Goal: Task Accomplishment & Management: Use online tool/utility

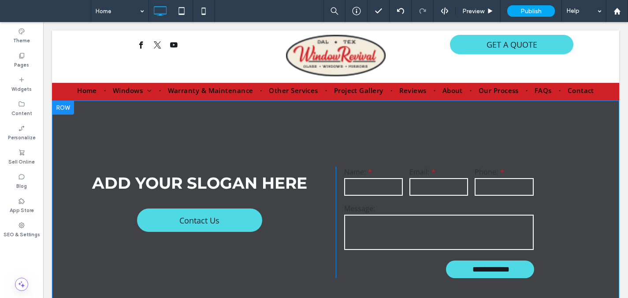
click at [322, 115] on section "**********" at bounding box center [335, 222] width 567 height 244
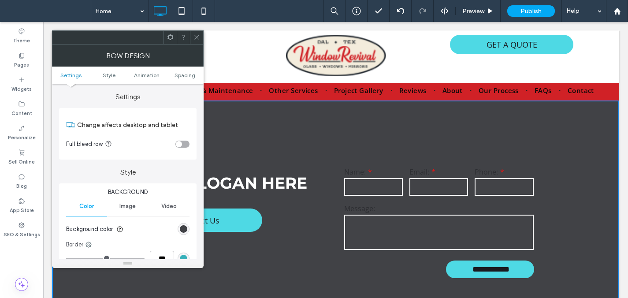
click at [196, 37] on use at bounding box center [196, 37] width 4 height 4
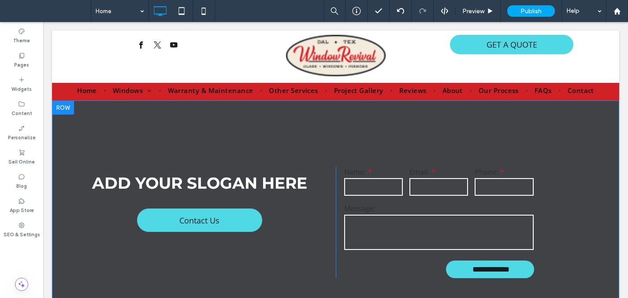
click at [416, 146] on section "**********" at bounding box center [335, 222] width 567 height 244
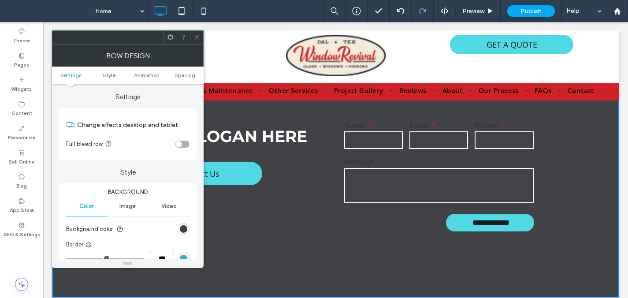
scroll to position [54, 0]
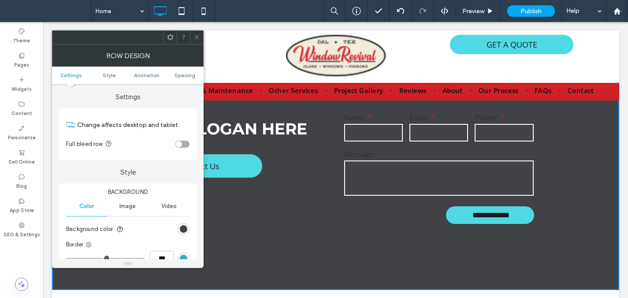
click at [196, 37] on use at bounding box center [196, 37] width 4 height 4
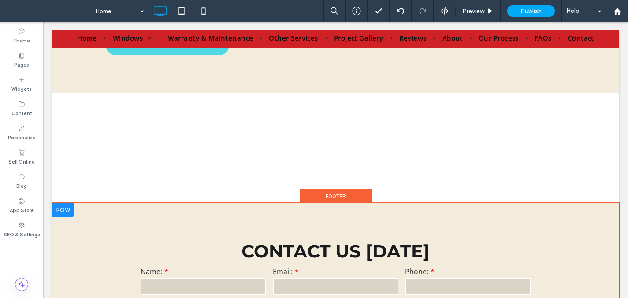
scroll to position [1272, 0]
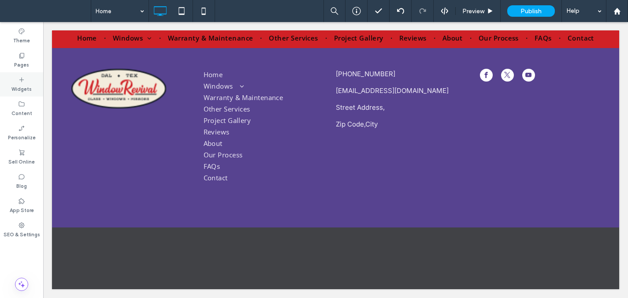
click at [19, 82] on icon at bounding box center [21, 79] width 7 height 7
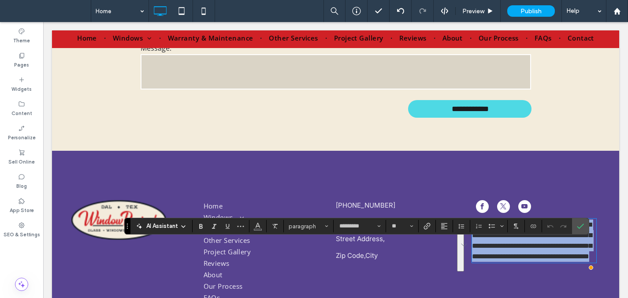
scroll to position [1182, 0]
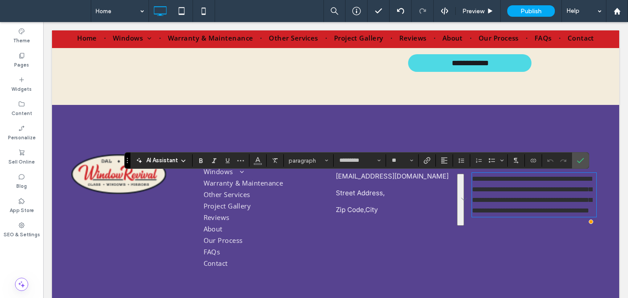
click at [546, 216] on p "**********" at bounding box center [534, 195] width 124 height 42
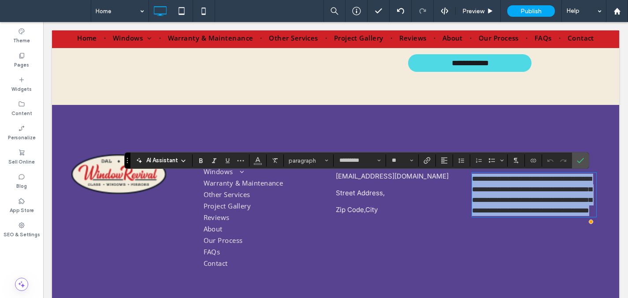
drag, startPoint x: 577, startPoint y: 223, endPoint x: 460, endPoint y: 172, distance: 127.3
click at [460, 174] on div "**********" at bounding box center [335, 209] width 529 height 120
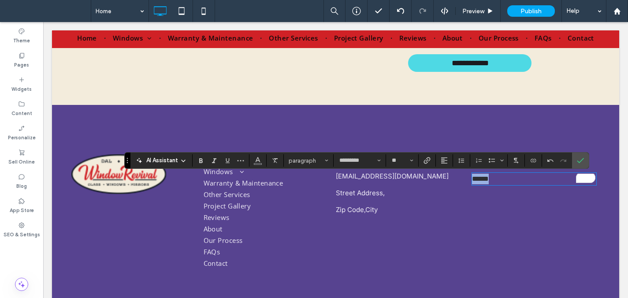
drag, startPoint x: 545, startPoint y: 181, endPoint x: 436, endPoint y: 174, distance: 109.5
click at [436, 174] on div "Click To Paste Home Windows Replacement Windows Energy-Efficient Windows Specia…" at bounding box center [335, 209] width 529 height 120
click at [260, 161] on icon "Color" at bounding box center [257, 159] width 7 height 7
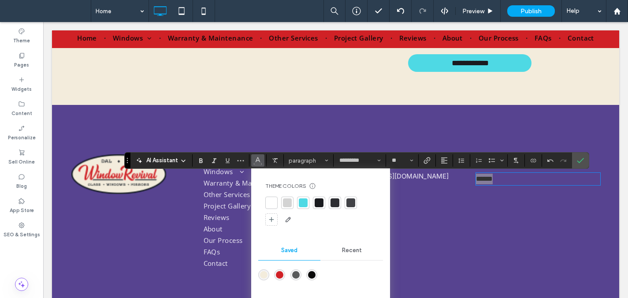
click at [271, 197] on div at bounding box center [271, 203] width 12 height 12
drag, startPoint x: 361, startPoint y: 257, endPoint x: 357, endPoint y: 255, distance: 4.7
click at [360, 256] on div "Recent" at bounding box center [351, 250] width 63 height 19
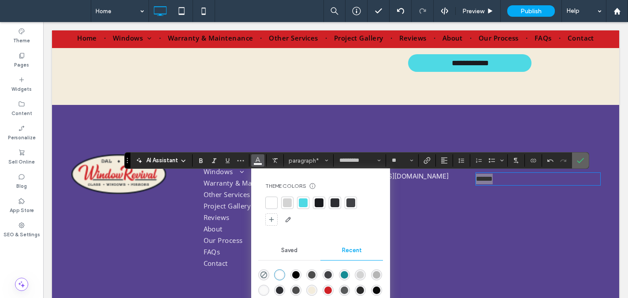
click at [577, 162] on icon "Confirm" at bounding box center [580, 160] width 7 height 7
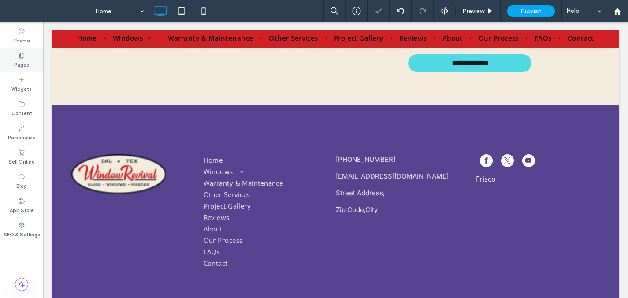
click at [22, 56] on icon at bounding box center [21, 55] width 7 height 7
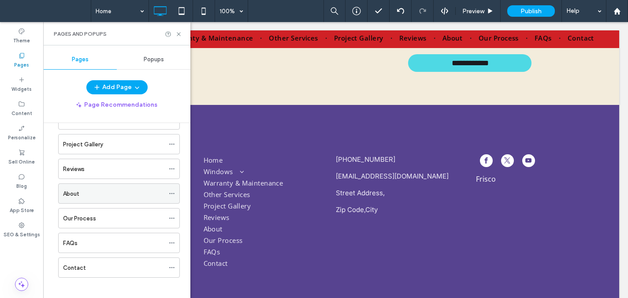
scroll to position [127, 0]
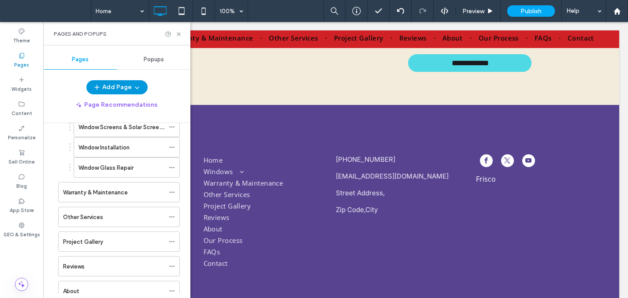
click at [117, 93] on button "Add Page" at bounding box center [116, 87] width 61 height 14
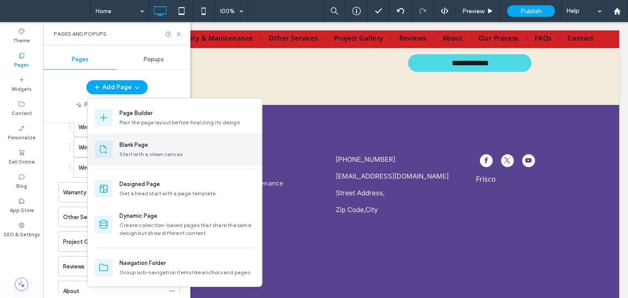
click at [141, 142] on div "Blank Page" at bounding box center [133, 145] width 29 height 9
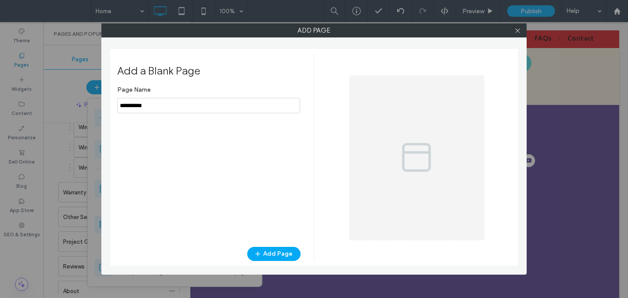
drag, startPoint x: 185, startPoint y: 108, endPoint x: 107, endPoint y: 99, distance: 79.4
click at [107, 99] on div "Add Page Add a Blank Page Page Name Add Page" at bounding box center [313, 148] width 425 height 251
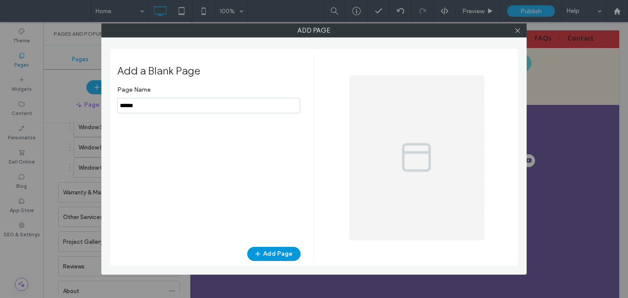
type input "******"
click at [263, 254] on span "button" at bounding box center [258, 253] width 9 height 13
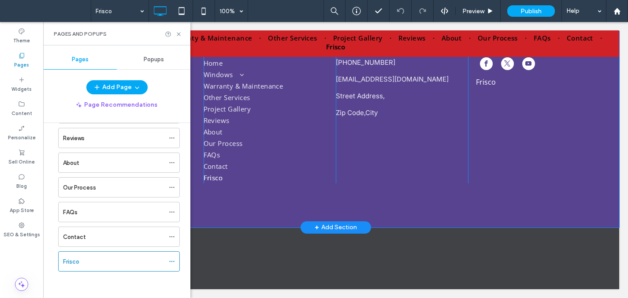
scroll to position [532, 0]
click at [485, 86] on p "Frisco" at bounding box center [538, 82] width 124 height 11
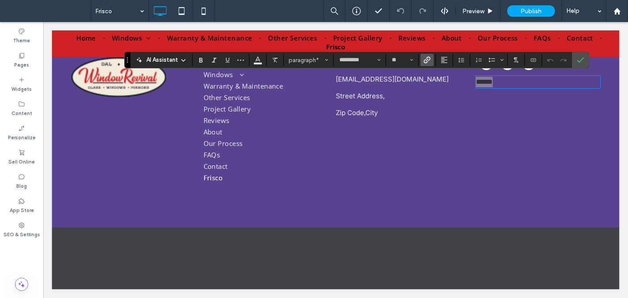
click at [426, 58] on use "Link" at bounding box center [426, 60] width 7 height 7
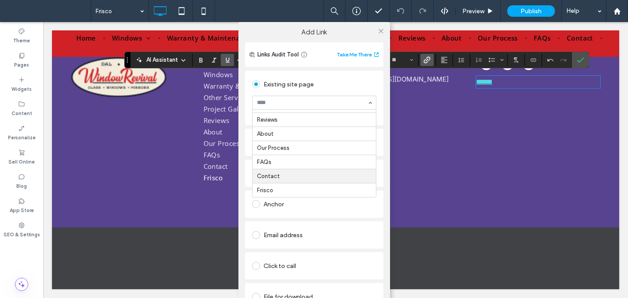
scroll to position [159, 0]
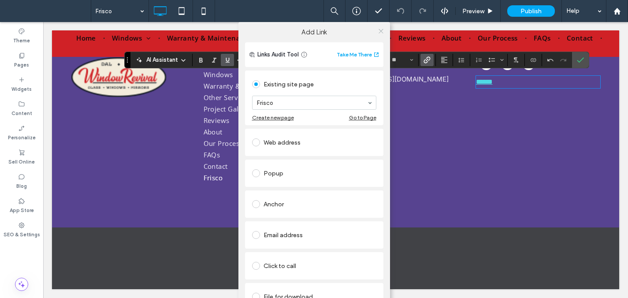
click at [378, 29] on icon at bounding box center [381, 31] width 7 height 7
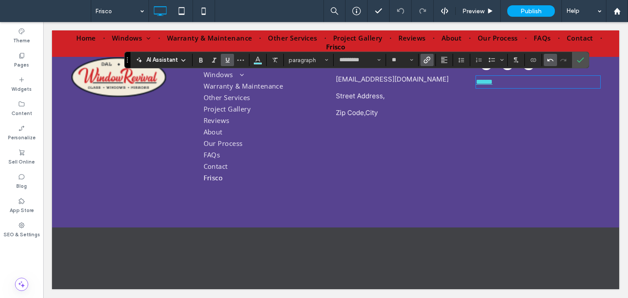
drag, startPoint x: 583, startPoint y: 59, endPoint x: 548, endPoint y: 64, distance: 35.6
click at [581, 59] on icon "Confirm" at bounding box center [580, 59] width 7 height 7
click at [583, 59] on label "Confirm" at bounding box center [580, 60] width 13 height 16
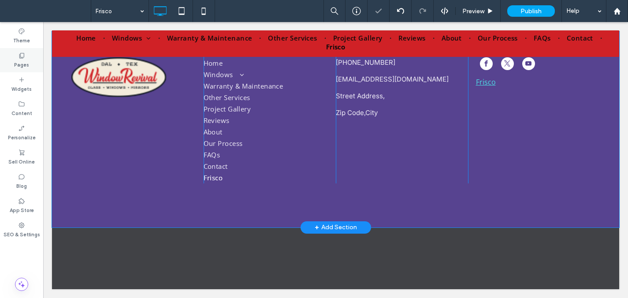
click at [25, 58] on icon at bounding box center [21, 55] width 7 height 7
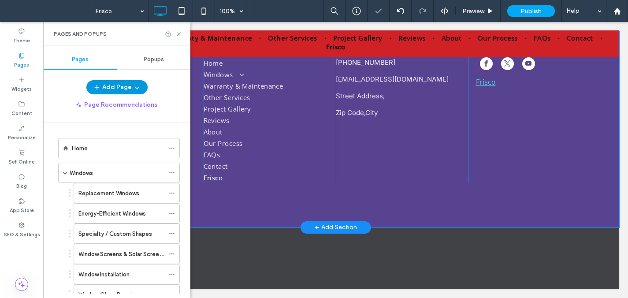
click at [97, 86] on use "button" at bounding box center [96, 87] width 5 height 5
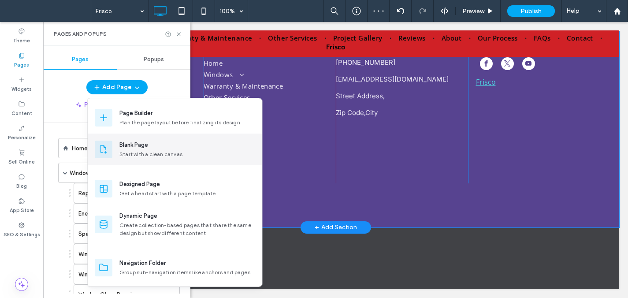
click at [129, 148] on div "Blank Page" at bounding box center [133, 145] width 29 height 9
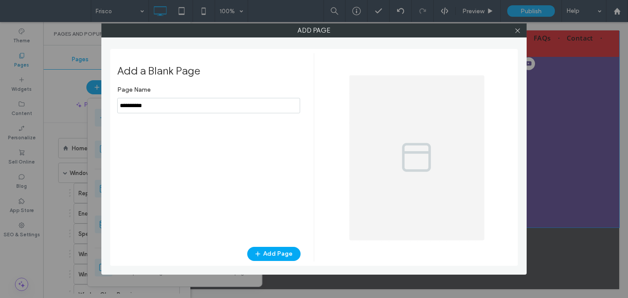
drag, startPoint x: 142, startPoint y: 98, endPoint x: 130, endPoint y: 105, distance: 13.5
click at [119, 98] on input "notEmpty" at bounding box center [208, 105] width 183 height 15
drag, startPoint x: 158, startPoint y: 105, endPoint x: 98, endPoint y: 94, distance: 61.4
click at [107, 102] on div "Add Page Add a Blank Page Page Name Add Page" at bounding box center [313, 148] width 425 height 251
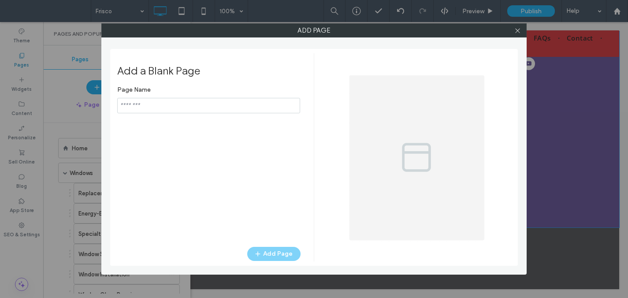
paste input "********"
type input "********"
click at [271, 258] on button "Add Page" at bounding box center [273, 254] width 53 height 14
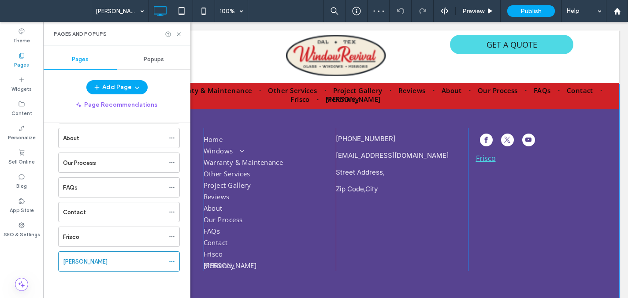
scroll to position [545, 0]
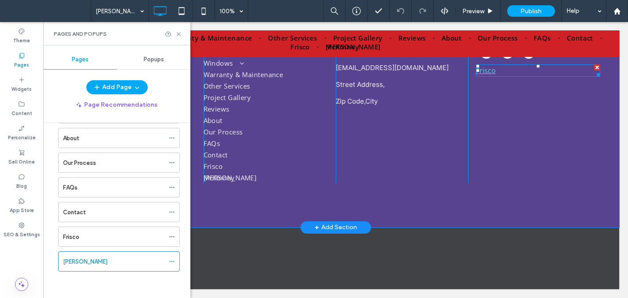
click at [496, 68] on p "Frisco" at bounding box center [538, 70] width 124 height 11
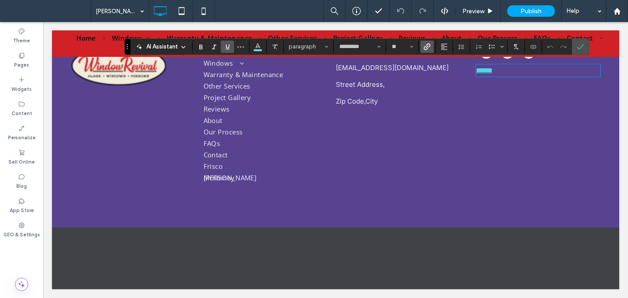
click at [505, 69] on p "******" at bounding box center [538, 70] width 124 height 11
drag, startPoint x: 521, startPoint y: 75, endPoint x: 455, endPoint y: 75, distance: 66.5
click at [455, 75] on div "Click To Paste Home Windows Replacement Windows Energy-Efficient Windows Specia…" at bounding box center [335, 112] width 529 height 143
drag, startPoint x: 504, startPoint y: 78, endPoint x: 456, endPoint y: 79, distance: 48.0
click at [456, 79] on div "Click To Paste Home Windows Replacement Windows Energy-Efficient Windows Specia…" at bounding box center [335, 112] width 529 height 143
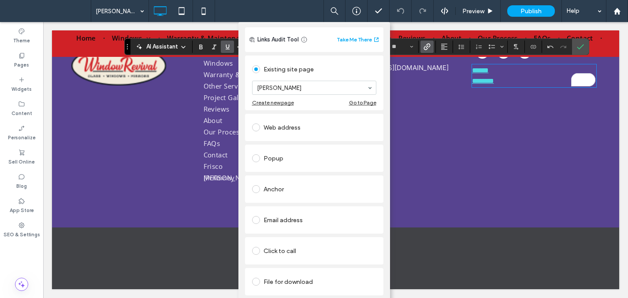
scroll to position [0, 0]
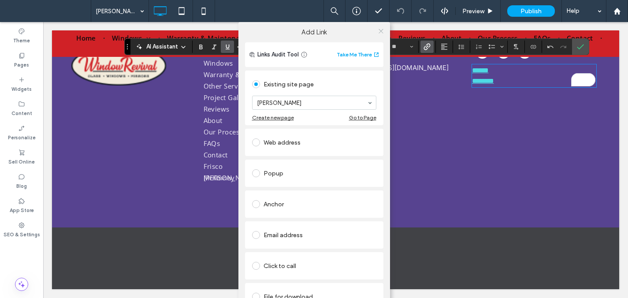
click at [378, 29] on icon at bounding box center [381, 31] width 7 height 7
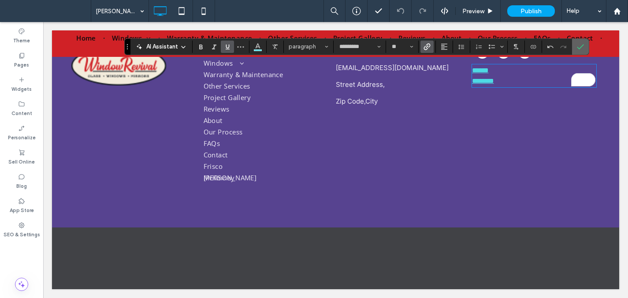
click at [577, 45] on icon "Confirm" at bounding box center [580, 46] width 7 height 7
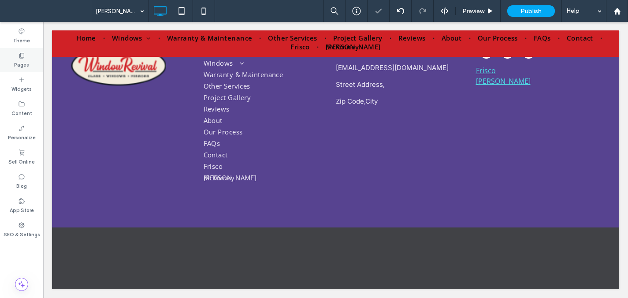
click at [32, 56] on div "Pages" at bounding box center [21, 60] width 43 height 24
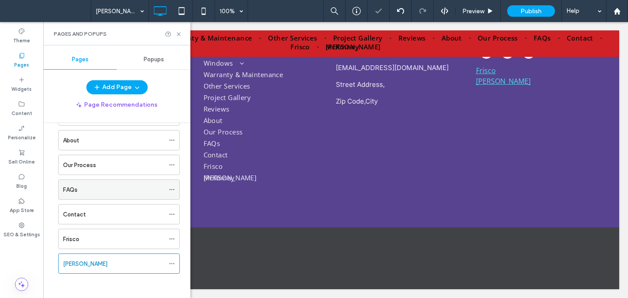
scroll to position [280, 0]
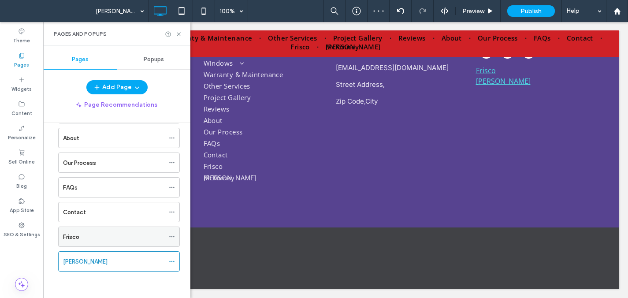
click at [174, 235] on icon at bounding box center [172, 237] width 6 height 6
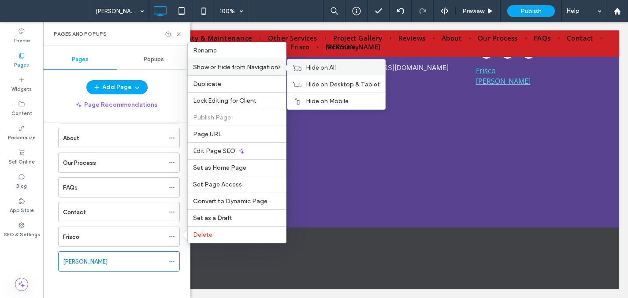
click at [317, 67] on span "Hide on All" at bounding box center [321, 67] width 30 height 7
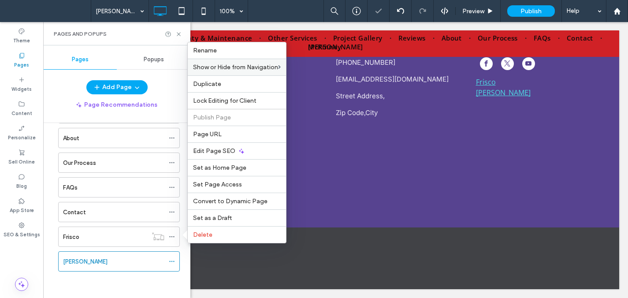
scroll to position [534, 0]
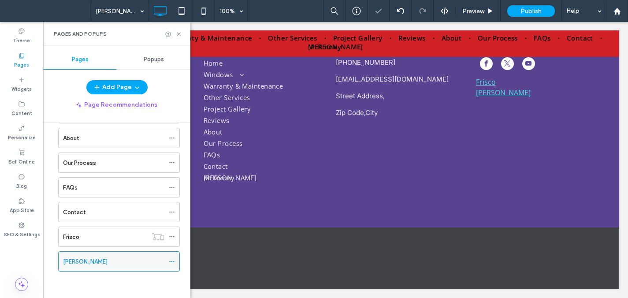
click at [175, 261] on div at bounding box center [174, 261] width 11 height 13
drag, startPoint x: 167, startPoint y: 260, endPoint x: 174, endPoint y: 259, distance: 6.2
click at [167, 260] on div "McKinney" at bounding box center [119, 261] width 122 height 20
click at [173, 263] on icon at bounding box center [172, 261] width 6 height 6
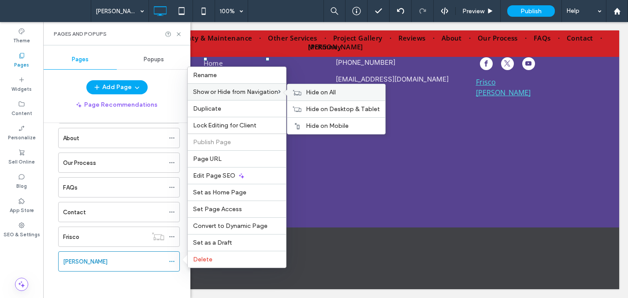
click at [304, 95] on div "Hide on All" at bounding box center [336, 92] width 98 height 16
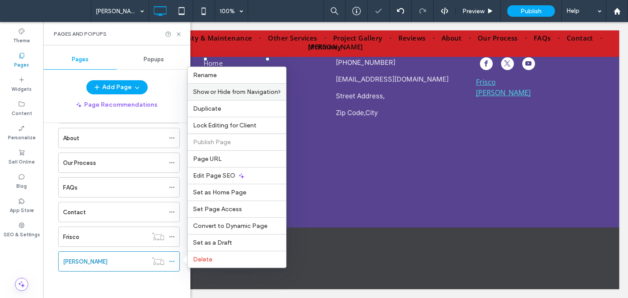
scroll to position [522, 0]
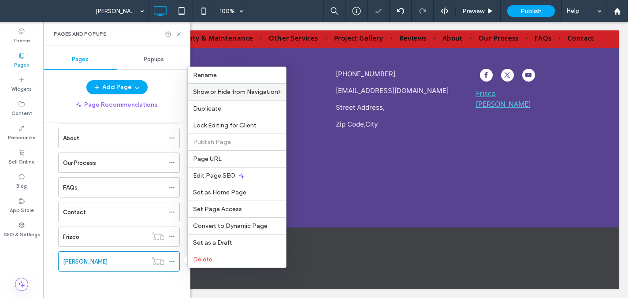
drag, startPoint x: 103, startPoint y: 260, endPoint x: 97, endPoint y: 252, distance: 10.1
click at [103, 260] on div "McKinney" at bounding box center [105, 261] width 84 height 9
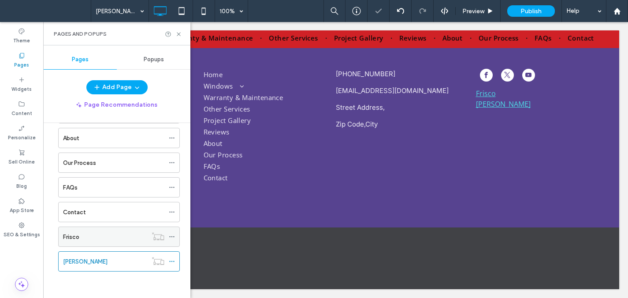
drag, startPoint x: 91, startPoint y: 232, endPoint x: 118, endPoint y: 233, distance: 26.9
click at [118, 233] on div "McKinney 100% Preview Publish Help Theme Pages Widgets Content Personalize Sell…" at bounding box center [314, 149] width 628 height 298
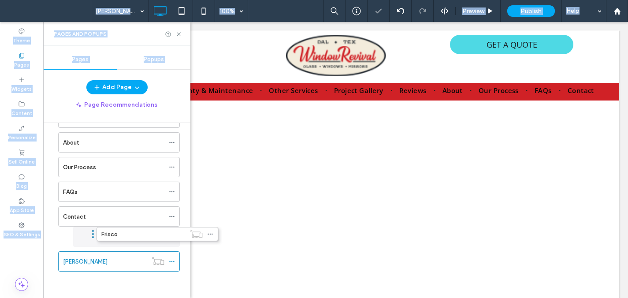
scroll to position [275, 0]
drag, startPoint x: 95, startPoint y: 237, endPoint x: 128, endPoint y: 237, distance: 33.5
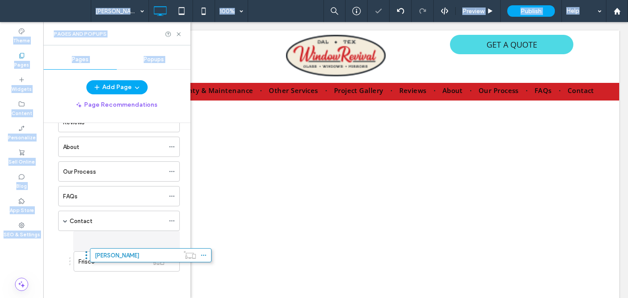
drag, startPoint x: 97, startPoint y: 263, endPoint x: 101, endPoint y: 262, distance: 4.7
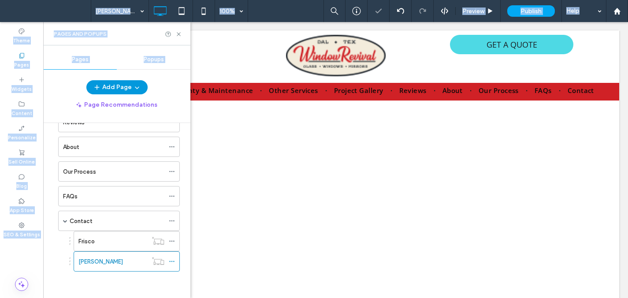
click at [116, 87] on button "Add Page" at bounding box center [116, 87] width 61 height 14
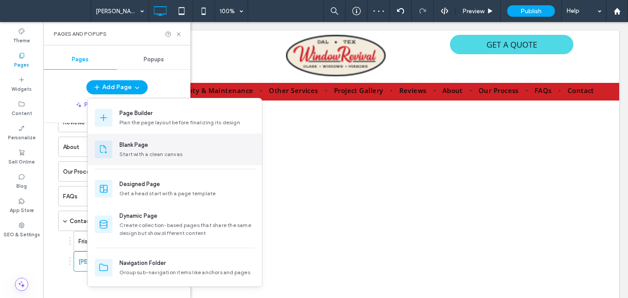
click at [134, 139] on div "Blank Page Start with a clean canvas" at bounding box center [175, 150] width 174 height 32
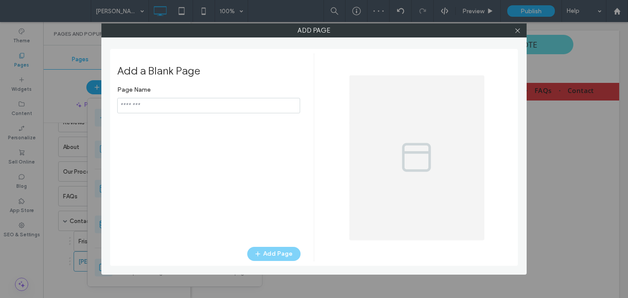
type input "**********"
drag, startPoint x: 135, startPoint y: 103, endPoint x: 120, endPoint y: 100, distance: 15.8
click at [121, 101] on input "notEmpty" at bounding box center [208, 105] width 183 height 15
paste input "*****"
type input "*****"
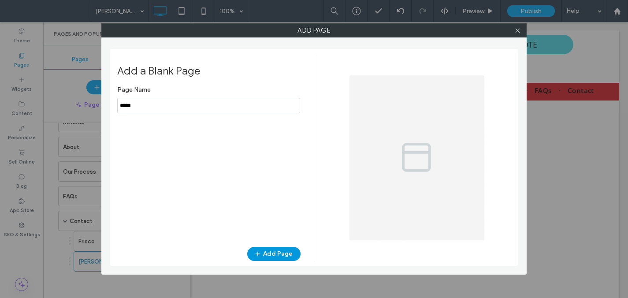
click at [279, 254] on button "Add Page" at bounding box center [273, 254] width 53 height 14
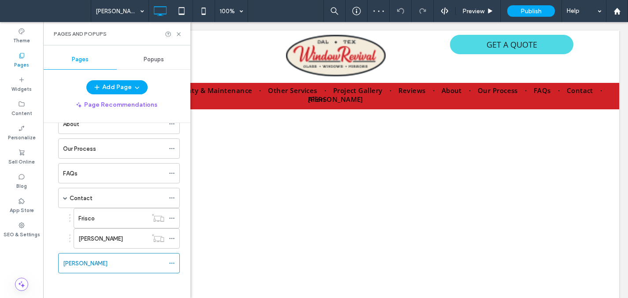
scroll to position [296, 0]
click at [172, 262] on icon at bounding box center [172, 261] width 6 height 6
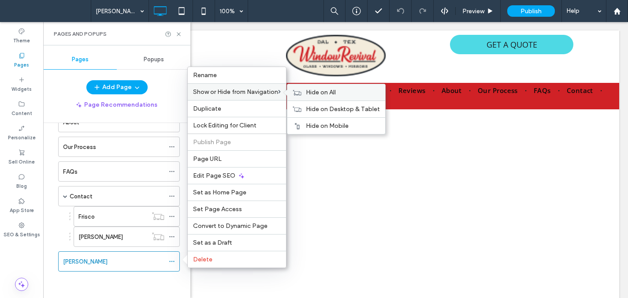
click at [342, 96] on div "Hide on All" at bounding box center [336, 92] width 98 height 16
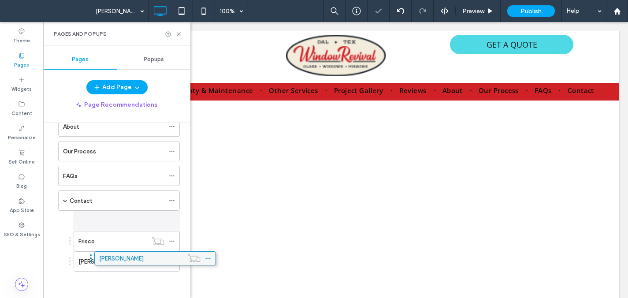
scroll to position [291, 0]
drag, startPoint x: 78, startPoint y: 256, endPoint x: 122, endPoint y: 256, distance: 44.1
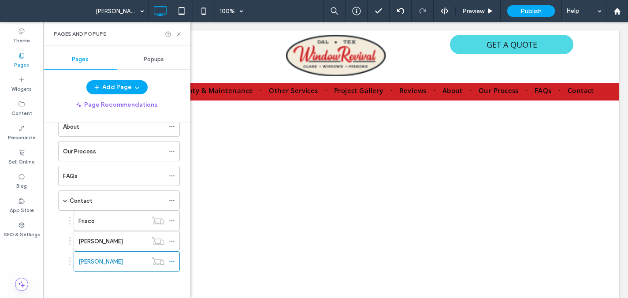
scroll to position [513, 0]
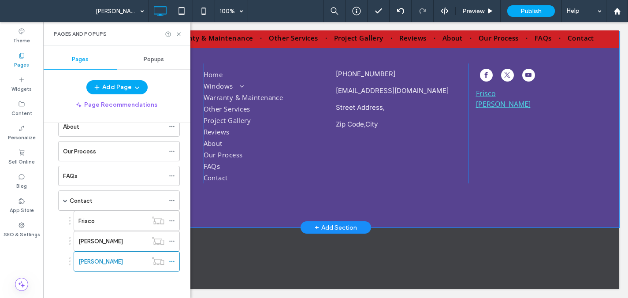
click at [519, 99] on p "McKinney" at bounding box center [538, 104] width 124 height 11
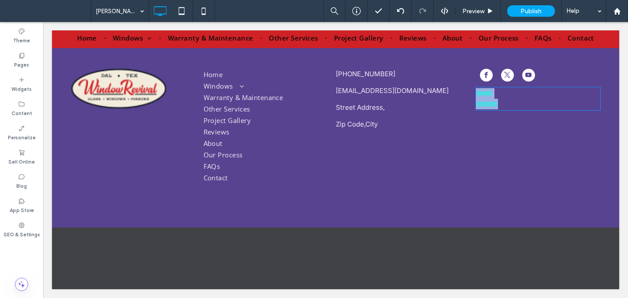
type input "*********"
type input "**"
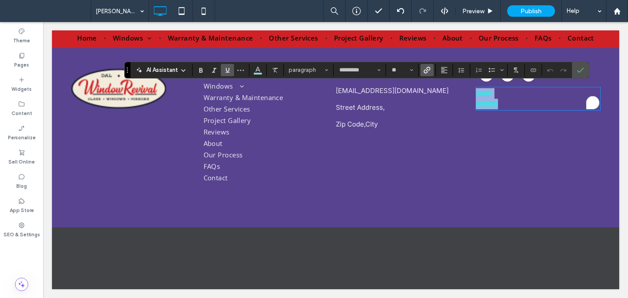
click at [514, 102] on p "********" at bounding box center [538, 104] width 124 height 11
drag, startPoint x: 485, startPoint y: 115, endPoint x: 410, endPoint y: 111, distance: 75.4
click at [434, 115] on div "Click To Paste Home Windows Replacement Windows Energy-Efficient Windows Specia…" at bounding box center [335, 123] width 529 height 120
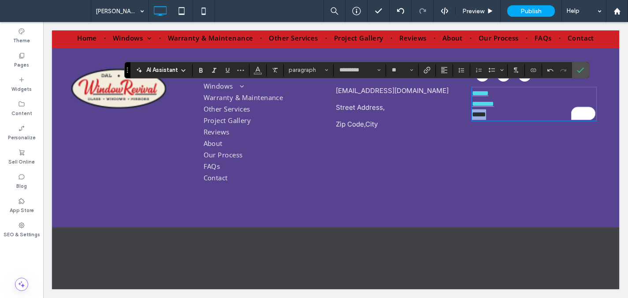
drag, startPoint x: 473, startPoint y: 112, endPoint x: 448, endPoint y: 112, distance: 24.7
click at [448, 112] on div "Click To Paste Home Windows Replacement Windows Energy-Efficient Windows Specia…" at bounding box center [335, 123] width 529 height 120
click at [428, 70] on icon "Link" at bounding box center [426, 70] width 7 height 7
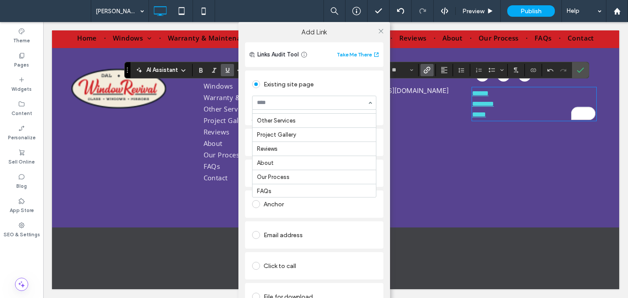
scroll to position [189, 0]
drag, startPoint x: 382, startPoint y: 28, endPoint x: 387, endPoint y: 28, distance: 5.3
click at [382, 29] on div at bounding box center [381, 30] width 13 height 13
click at [585, 68] on div "Add Link Links Audit Tool Take Me There Existing site page Allen Create new pag…" at bounding box center [314, 171] width 628 height 298
drag, startPoint x: 378, startPoint y: 27, endPoint x: 495, endPoint y: 45, distance: 118.5
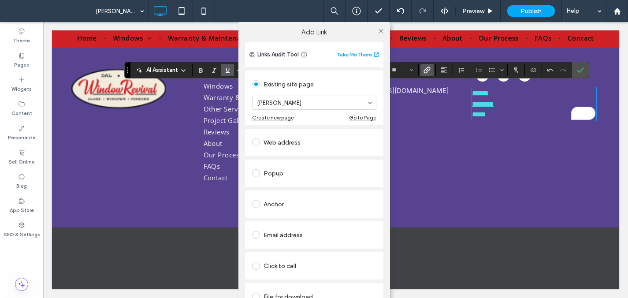
click at [379, 28] on span at bounding box center [381, 30] width 7 height 13
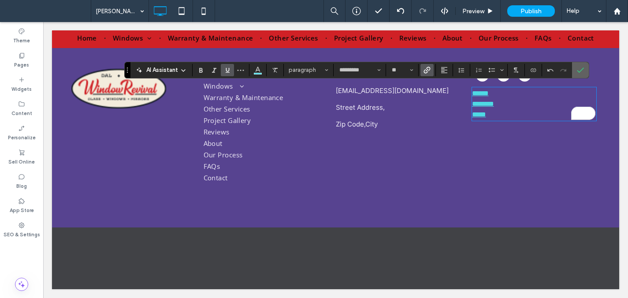
click at [577, 70] on label "Confirm" at bounding box center [580, 70] width 13 height 16
click at [573, 67] on section at bounding box center [580, 70] width 17 height 16
click at [584, 70] on label "Confirm" at bounding box center [580, 70] width 13 height 16
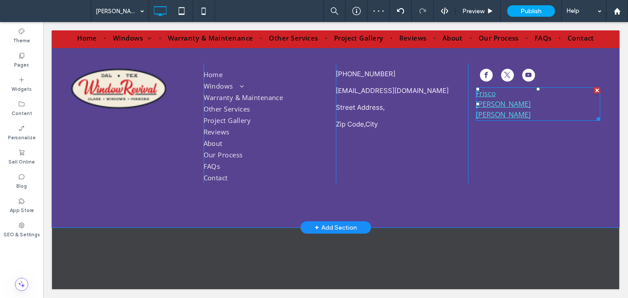
click at [510, 115] on p "Allen" at bounding box center [538, 114] width 124 height 11
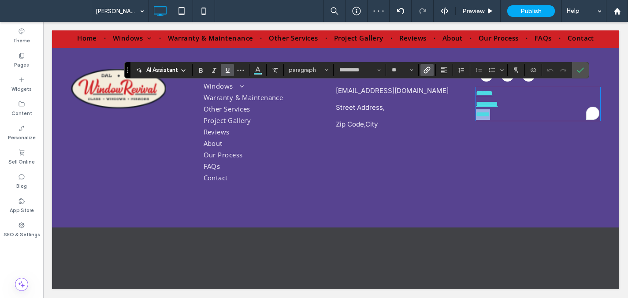
click at [493, 116] on p "*****" at bounding box center [538, 114] width 124 height 11
drag, startPoint x: 525, startPoint y: 41, endPoint x: 581, endPoint y: 66, distance: 61.2
click at [581, 66] on span "Confirm" at bounding box center [580, 70] width 7 height 15
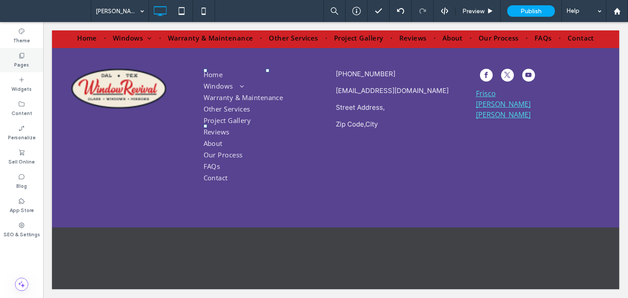
click at [29, 56] on div "Pages" at bounding box center [21, 60] width 43 height 24
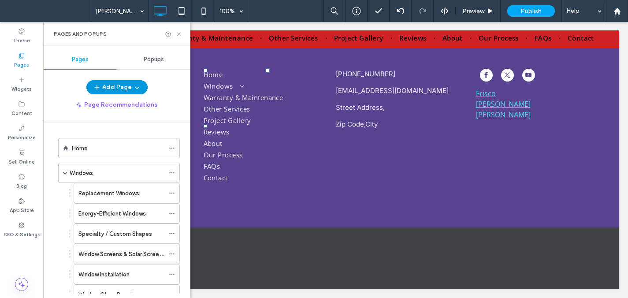
click at [103, 85] on button "Add Page" at bounding box center [116, 87] width 61 height 14
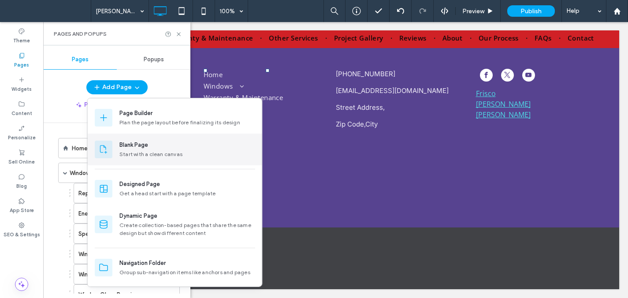
click at [96, 146] on div at bounding box center [104, 150] width 18 height 18
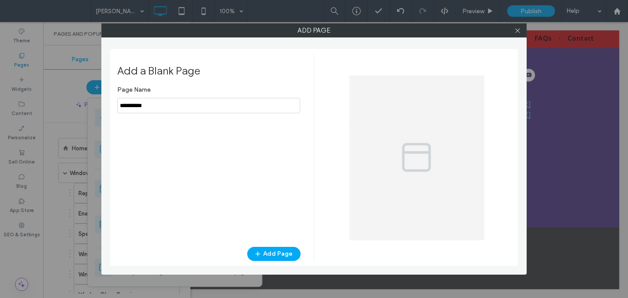
drag, startPoint x: 148, startPoint y: 105, endPoint x: 118, endPoint y: 100, distance: 30.0
click at [119, 100] on input "notEmpty" at bounding box center [208, 105] width 183 height 15
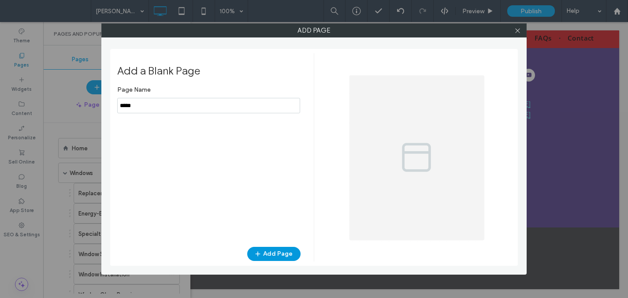
type input "*****"
click at [286, 254] on button "Add Page" at bounding box center [273, 254] width 53 height 14
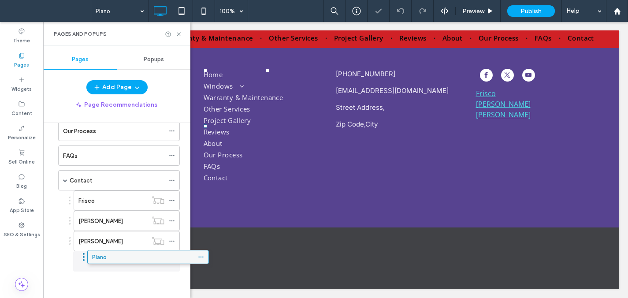
scroll to position [312, 0]
drag, startPoint x: 124, startPoint y: 263, endPoint x: 156, endPoint y: 262, distance: 31.7
click at [171, 263] on icon at bounding box center [172, 261] width 6 height 6
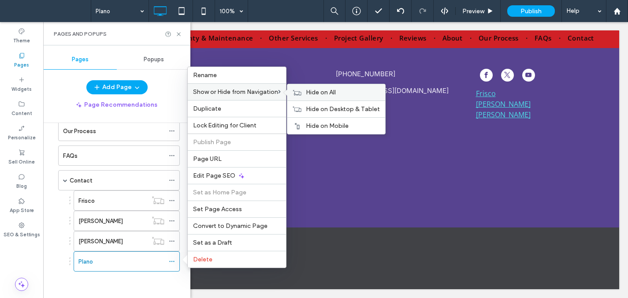
click at [301, 91] on icon at bounding box center [297, 92] width 9 height 6
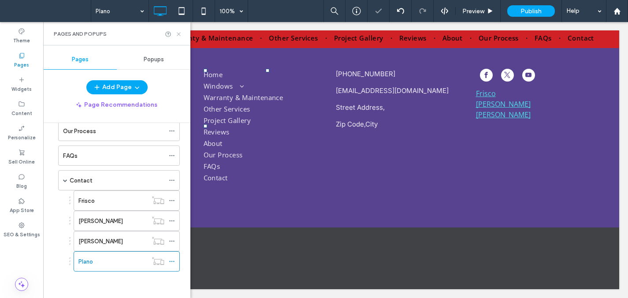
click at [179, 35] on icon at bounding box center [178, 34] width 7 height 7
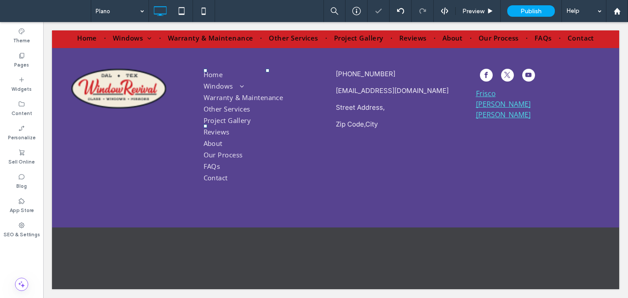
type input "*********"
type input "**"
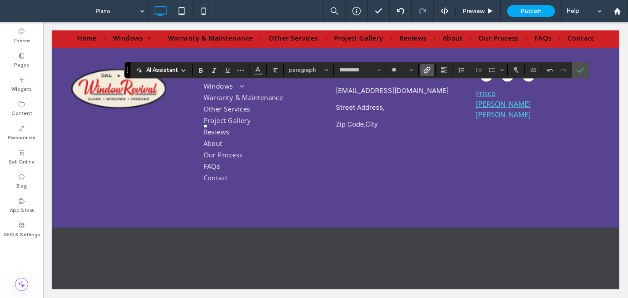
click at [427, 69] on use "Link" at bounding box center [426, 70] width 7 height 7
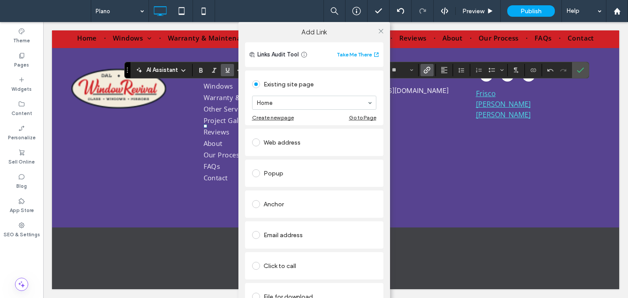
drag, startPoint x: 306, startPoint y: 101, endPoint x: 310, endPoint y: 108, distance: 7.5
drag, startPoint x: 313, startPoint y: 189, endPoint x: 334, endPoint y: 171, distance: 26.9
drag, startPoint x: 378, startPoint y: 30, endPoint x: 502, endPoint y: 39, distance: 123.7
click at [380, 28] on icon at bounding box center [381, 31] width 7 height 7
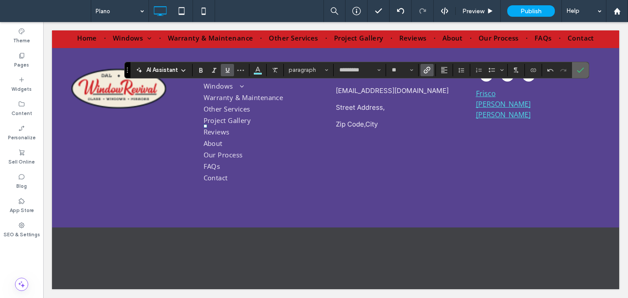
click at [581, 73] on icon "Confirm" at bounding box center [580, 70] width 7 height 7
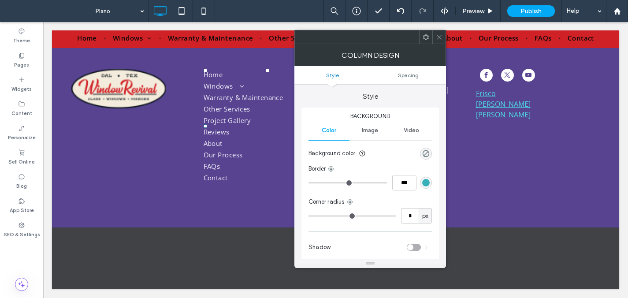
drag, startPoint x: 442, startPoint y: 38, endPoint x: 438, endPoint y: 40, distance: 4.7
click at [441, 39] on icon at bounding box center [439, 37] width 7 height 7
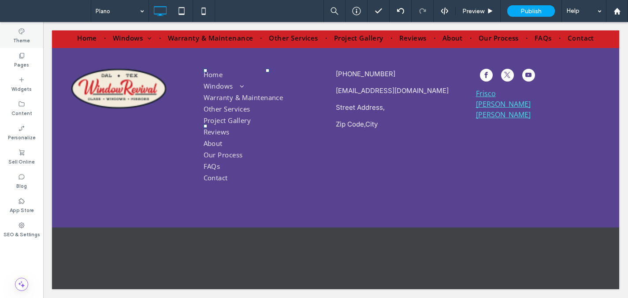
click at [25, 34] on icon at bounding box center [21, 31] width 7 height 7
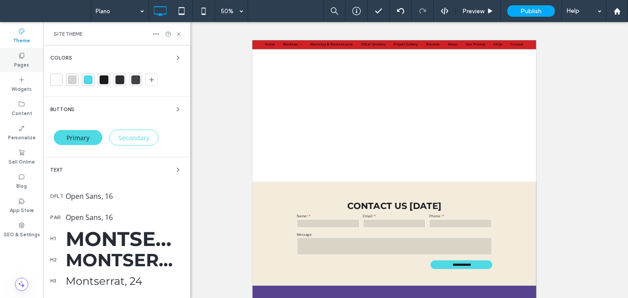
click at [27, 57] on div "Pages" at bounding box center [21, 60] width 43 height 24
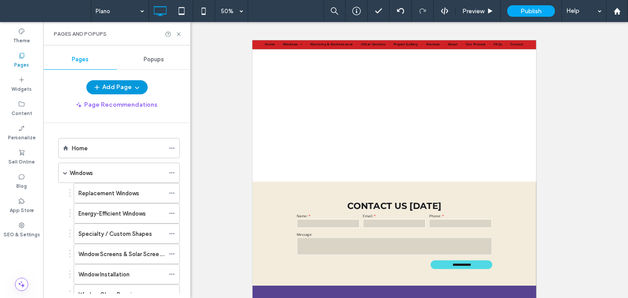
click at [109, 81] on button "Add Page" at bounding box center [116, 87] width 61 height 14
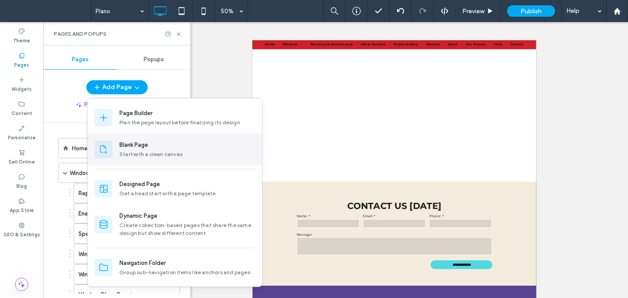
click at [137, 143] on div "Blank Page" at bounding box center [133, 145] width 29 height 9
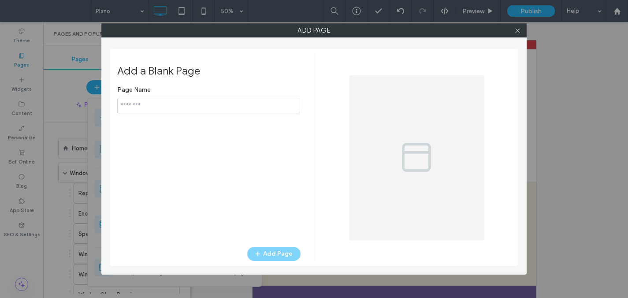
type input "**********"
drag, startPoint x: 140, startPoint y: 103, endPoint x: 104, endPoint y: 97, distance: 35.7
click at [112, 96] on div "Add a Blank Page Page Name Add Page" at bounding box center [314, 157] width 408 height 217
type input "******"
drag, startPoint x: 282, startPoint y: 257, endPoint x: 249, endPoint y: 239, distance: 37.5
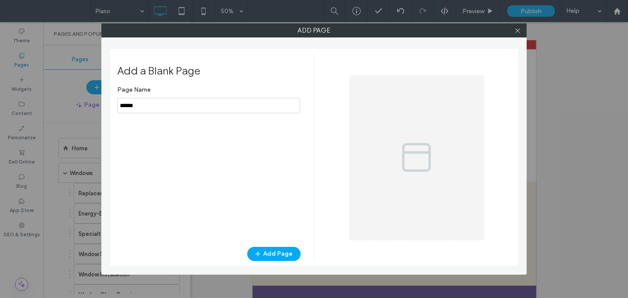
click at [282, 257] on button "Add Page" at bounding box center [273, 254] width 53 height 14
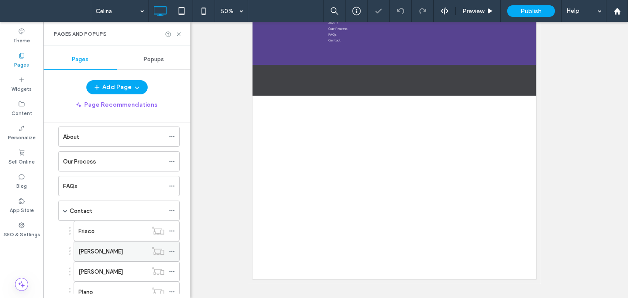
scroll to position [336, 0]
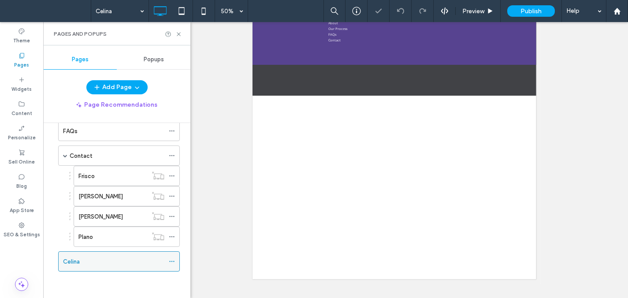
click at [171, 260] on icon at bounding box center [172, 261] width 6 height 6
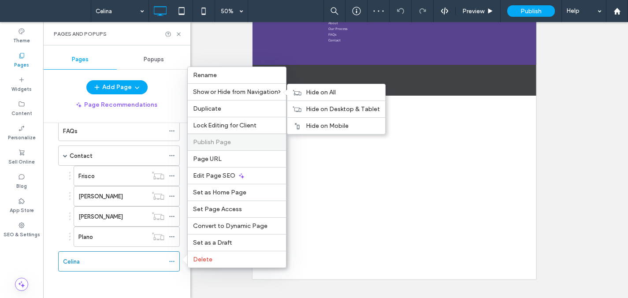
drag, startPoint x: 326, startPoint y: 95, endPoint x: 242, endPoint y: 143, distance: 96.9
click at [326, 95] on span "Hide on All" at bounding box center [321, 92] width 30 height 7
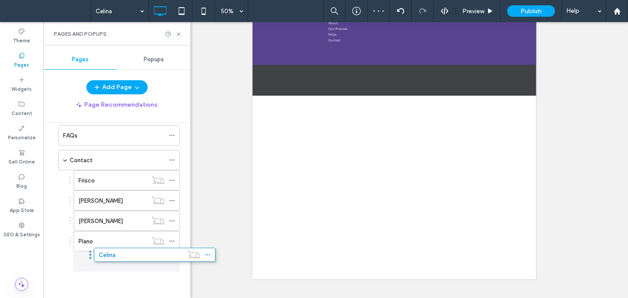
scroll to position [332, 0]
drag, startPoint x: 90, startPoint y: 266, endPoint x: 123, endPoint y: 263, distance: 33.2
click at [179, 33] on icon at bounding box center [178, 34] width 7 height 7
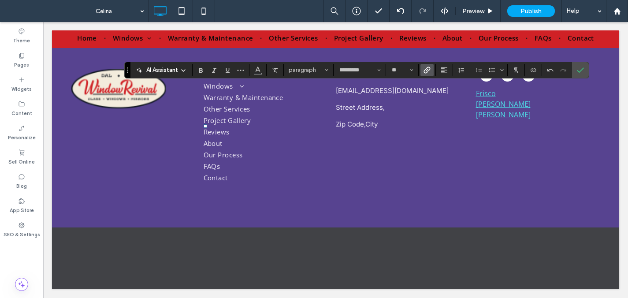
click at [431, 68] on label "Link" at bounding box center [426, 70] width 13 height 12
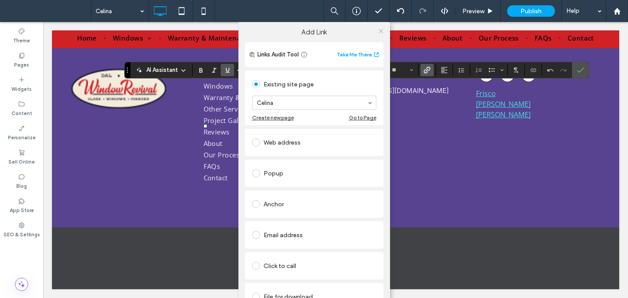
drag, startPoint x: 378, startPoint y: 30, endPoint x: 522, endPoint y: 63, distance: 147.2
click at [379, 30] on use at bounding box center [380, 31] width 4 height 4
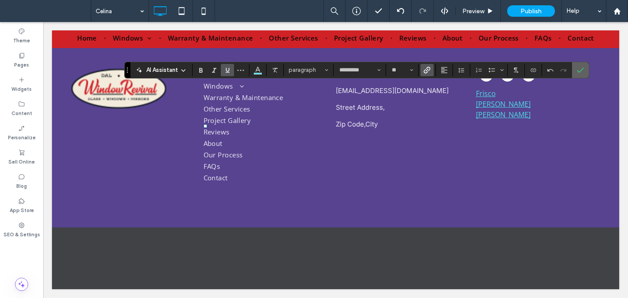
click at [579, 67] on icon "Confirm" at bounding box center [580, 70] width 7 height 7
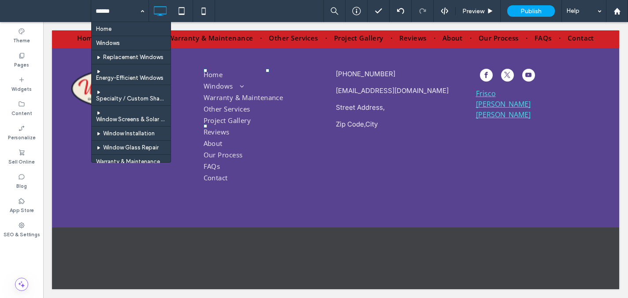
click at [63, 14] on span at bounding box center [49, 11] width 84 height 18
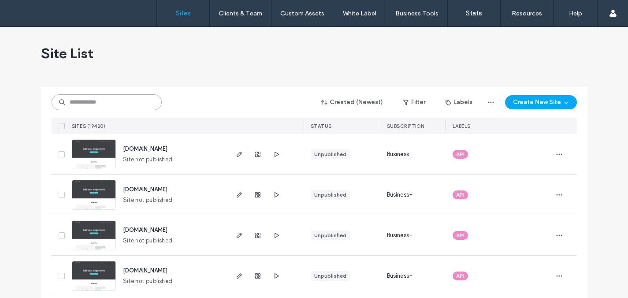
click at [152, 102] on input at bounding box center [107, 102] width 110 height 16
paste input "********"
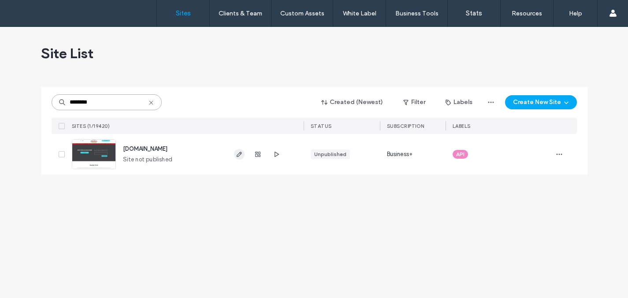
type input "********"
click at [241, 153] on use "button" at bounding box center [238, 154] width 5 height 5
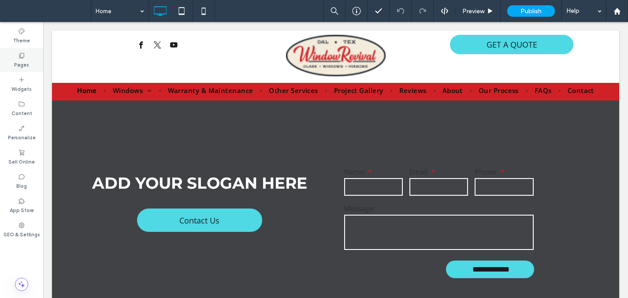
drag, startPoint x: 28, startPoint y: 52, endPoint x: 31, endPoint y: 56, distance: 5.4
click at [28, 51] on div "Pages" at bounding box center [21, 60] width 43 height 24
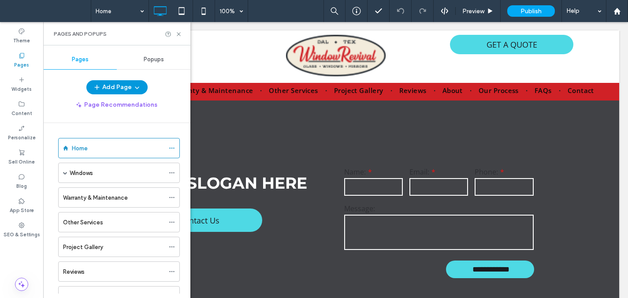
click at [115, 89] on button "Add Page" at bounding box center [116, 87] width 61 height 14
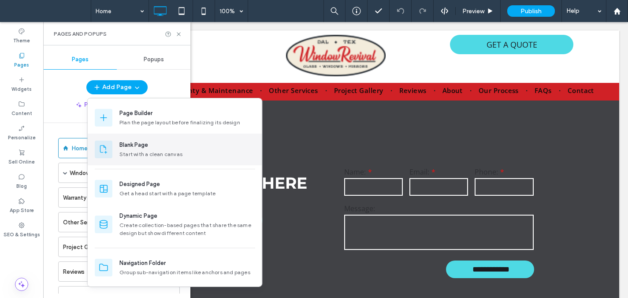
click at [134, 149] on div "Blank Page Start with a clean canvas" at bounding box center [187, 150] width 136 height 18
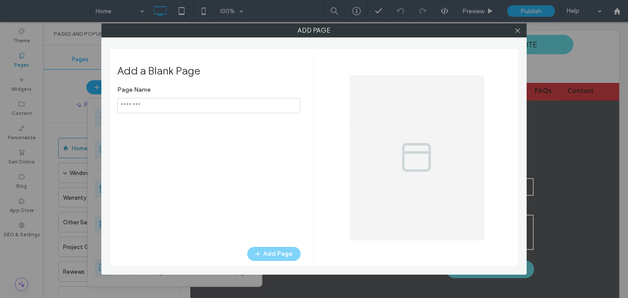
type input "**********"
drag, startPoint x: 159, startPoint y: 109, endPoint x: 117, endPoint y: 100, distance: 43.4
click at [113, 102] on div "Add a Blank Page Page Name Add Page" at bounding box center [314, 157] width 408 height 217
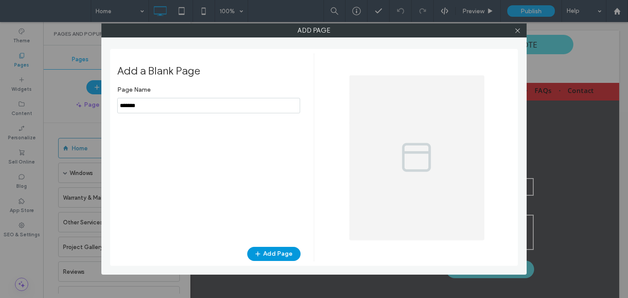
type input "*******"
click at [262, 249] on span "button" at bounding box center [258, 253] width 9 height 13
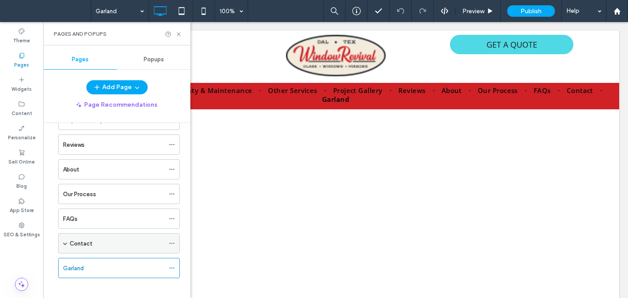
scroll to position [134, 0]
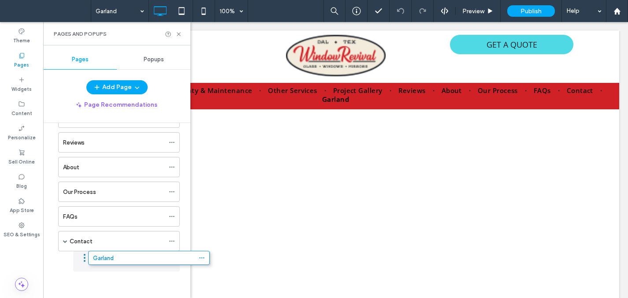
drag, startPoint x: 96, startPoint y: 260, endPoint x: 119, endPoint y: 261, distance: 23.4
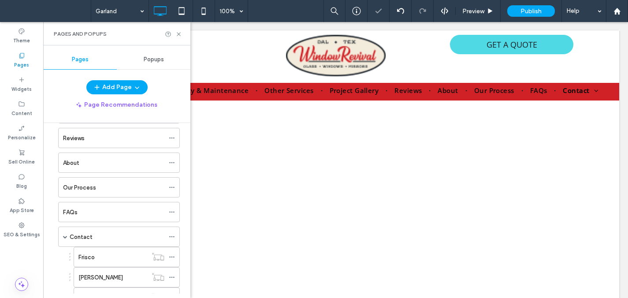
scroll to position [230, 0]
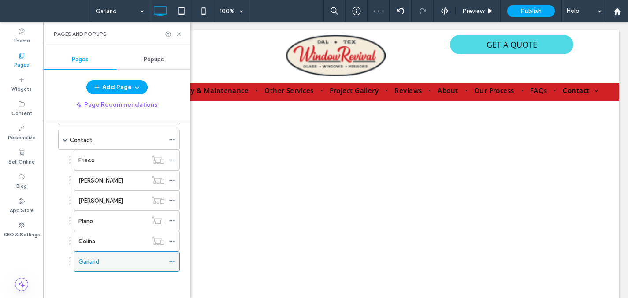
click at [174, 260] on div at bounding box center [174, 261] width 11 height 13
click at [172, 260] on icon at bounding box center [172, 261] width 6 height 6
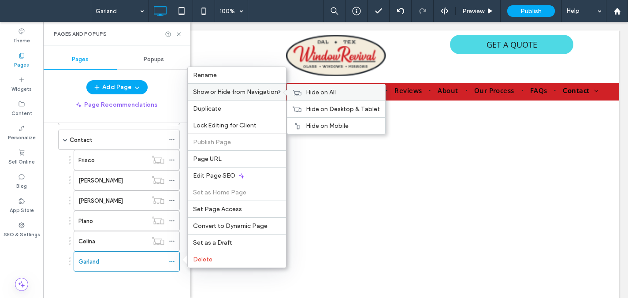
click at [296, 92] on icon at bounding box center [297, 92] width 9 height 6
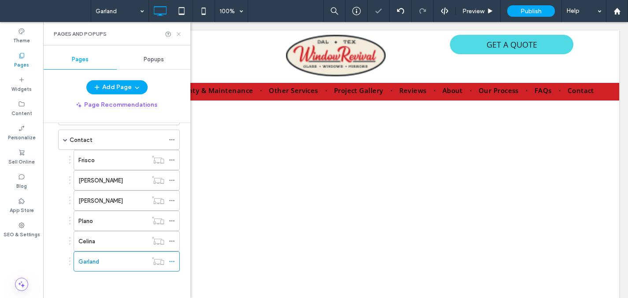
drag, startPoint x: 181, startPoint y: 32, endPoint x: 138, endPoint y: 10, distance: 48.3
click at [181, 32] on icon at bounding box center [178, 34] width 7 height 7
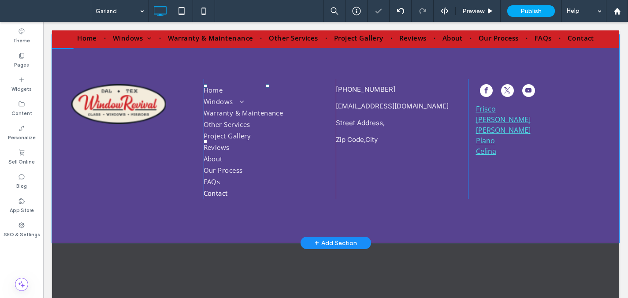
scroll to position [513, 0]
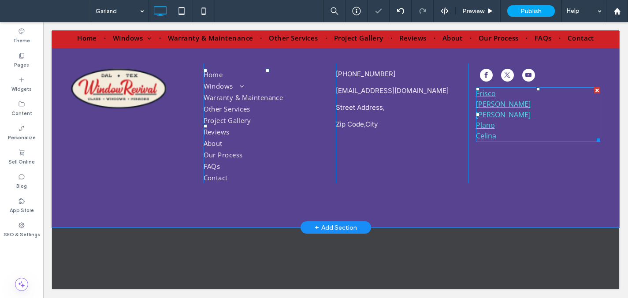
drag, startPoint x: 504, startPoint y: 128, endPoint x: 506, endPoint y: 136, distance: 8.0
click at [504, 130] on p "Celina" at bounding box center [538, 135] width 124 height 11
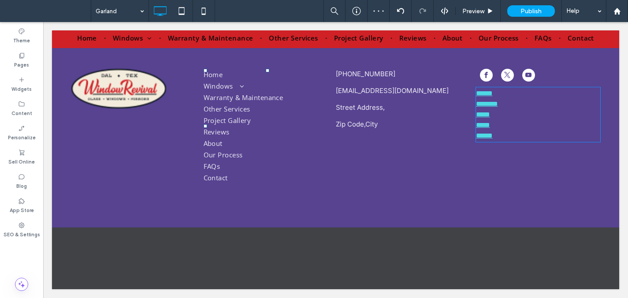
click at [505, 135] on p "******" at bounding box center [538, 135] width 124 height 11
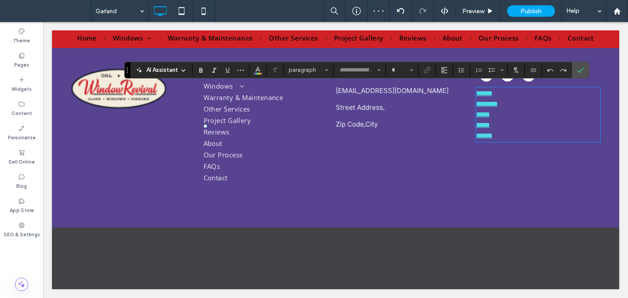
type input "*********"
type input "**"
drag, startPoint x: 497, startPoint y: 146, endPoint x: 454, endPoint y: 139, distance: 42.8
click at [451, 140] on div "Click To Paste Home Windows Replacement Windows Energy-Efficient Windows Specia…" at bounding box center [335, 123] width 529 height 120
drag, startPoint x: 497, startPoint y: 144, endPoint x: 425, endPoint y: 115, distance: 77.9
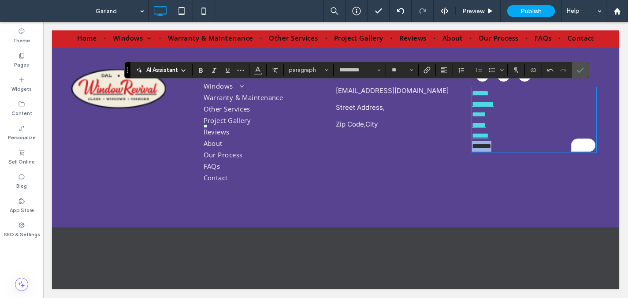
click at [468, 142] on div "****** ******** ***** ***** ****** ******* Click To Paste" at bounding box center [534, 123] width 132 height 120
click at [428, 66] on span "Link" at bounding box center [426, 69] width 7 height 11
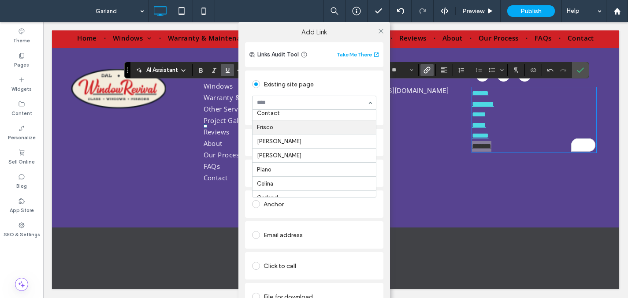
scroll to position [232, 0]
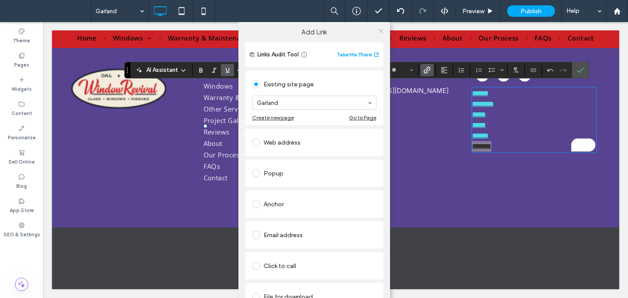
click at [378, 30] on icon at bounding box center [381, 31] width 7 height 7
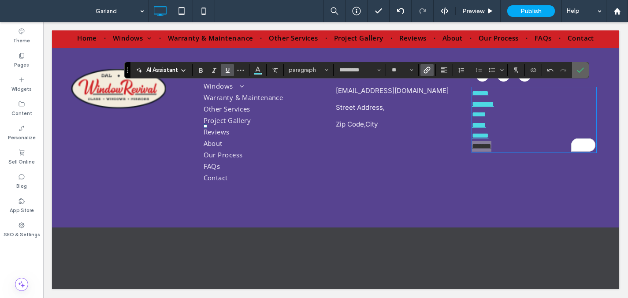
click at [576, 70] on label "Confirm" at bounding box center [580, 70] width 13 height 16
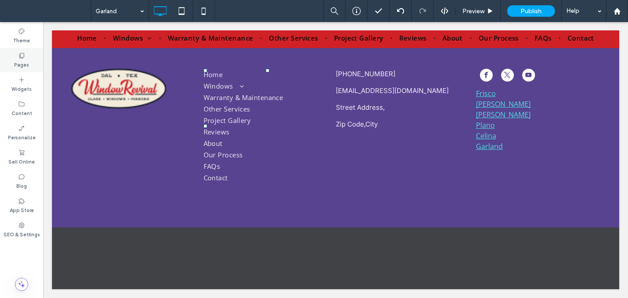
click at [19, 56] on icon at bounding box center [21, 55] width 7 height 7
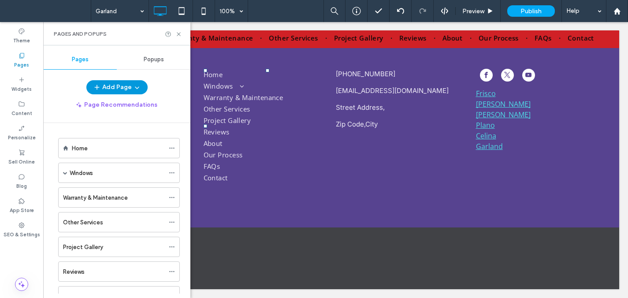
click at [122, 85] on button "Add Page" at bounding box center [116, 87] width 61 height 14
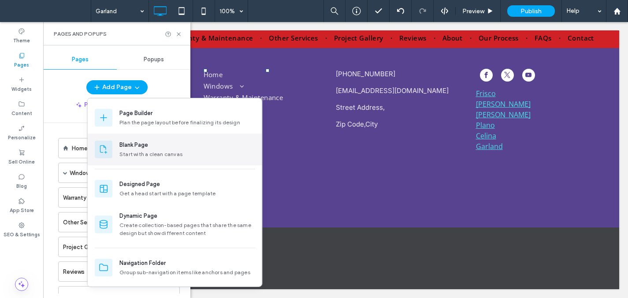
click at [138, 157] on div "Start with a clean canvas" at bounding box center [187, 154] width 136 height 8
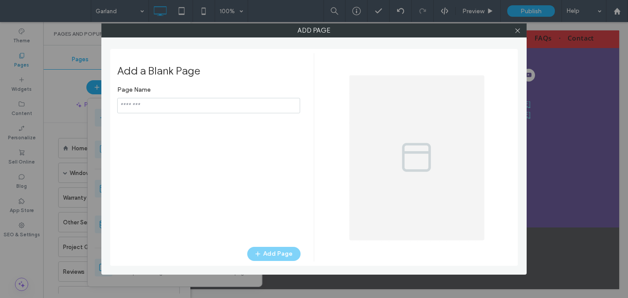
type input "**********"
drag, startPoint x: 163, startPoint y: 104, endPoint x: 114, endPoint y: 108, distance: 49.0
click at [114, 108] on div "Add a Blank Page Page Name Add Page" at bounding box center [314, 157] width 408 height 217
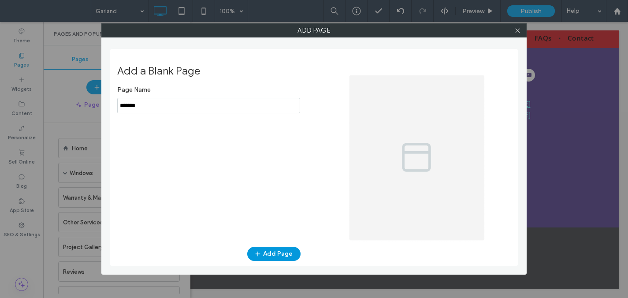
type input "*******"
click at [255, 256] on button "Add Page" at bounding box center [273, 254] width 53 height 14
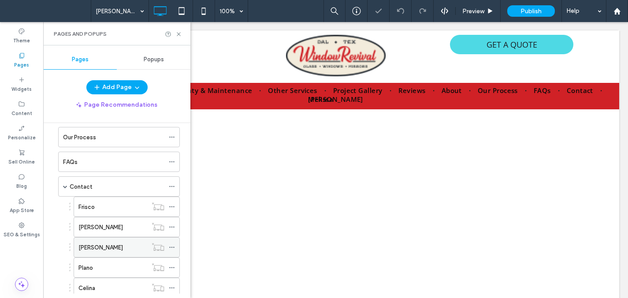
scroll to position [255, 0]
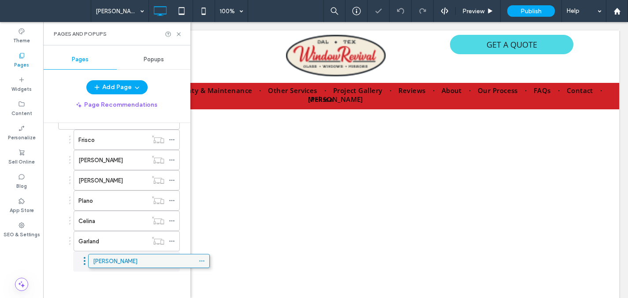
drag, startPoint x: 137, startPoint y: 262, endPoint x: 168, endPoint y: 263, distance: 31.8
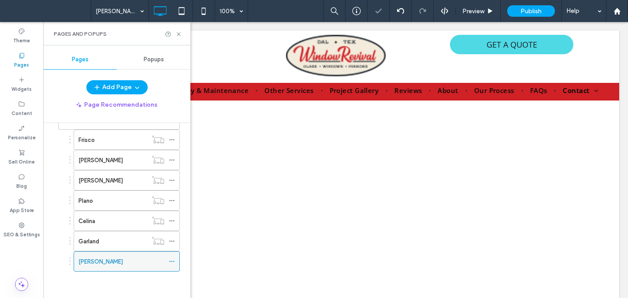
click at [172, 263] on icon at bounding box center [172, 261] width 6 height 6
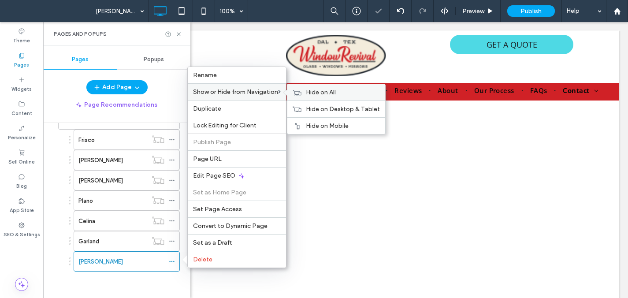
click at [312, 91] on span "Hide on All" at bounding box center [321, 92] width 30 height 7
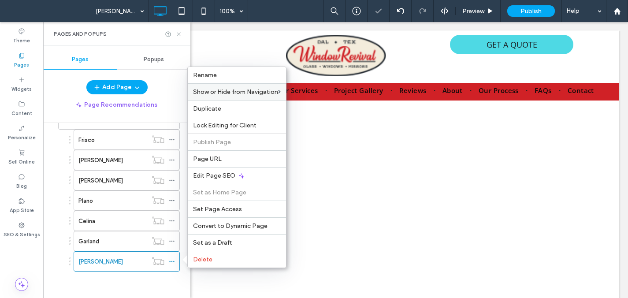
click at [178, 32] on icon at bounding box center [178, 34] width 7 height 7
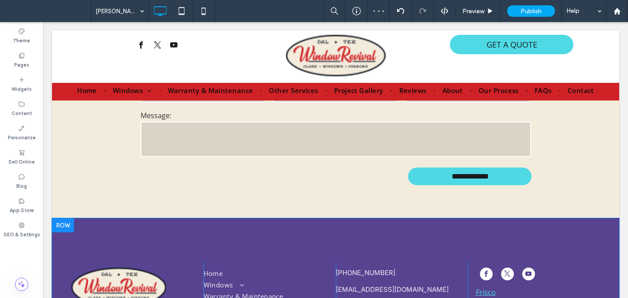
scroll to position [513, 0]
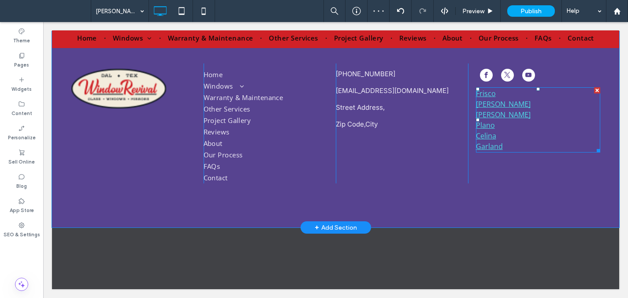
click at [503, 141] on p "Garland" at bounding box center [538, 146] width 124 height 11
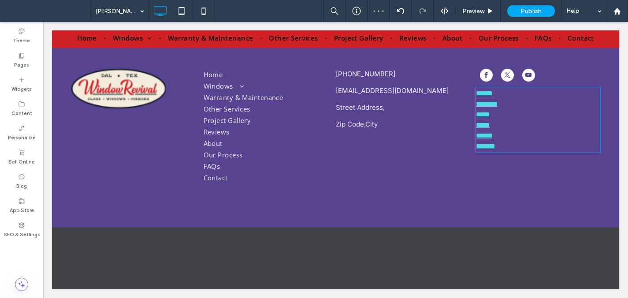
type input "*********"
type input "**"
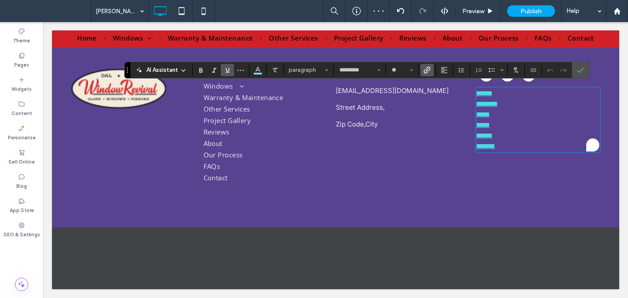
click at [513, 147] on p "*******" at bounding box center [538, 146] width 124 height 11
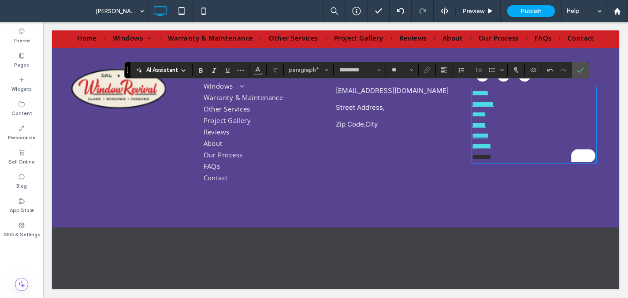
drag, startPoint x: 506, startPoint y: 157, endPoint x: 461, endPoint y: 155, distance: 45.4
click at [461, 155] on div "Click To Paste Home Windows Replacement Windows Energy-Efficient Windows Specia…" at bounding box center [335, 123] width 529 height 120
drag, startPoint x: 475, startPoint y: 157, endPoint x: 461, endPoint y: 156, distance: 14.2
click at [461, 156] on div "Click To Paste Home Windows Replacement Windows Energy-Efficient Windows Specia…" at bounding box center [335, 123] width 529 height 120
click at [425, 68] on icon "Link" at bounding box center [426, 70] width 7 height 7
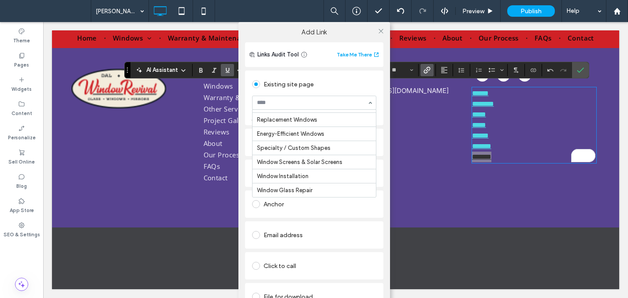
scroll to position [247, 0]
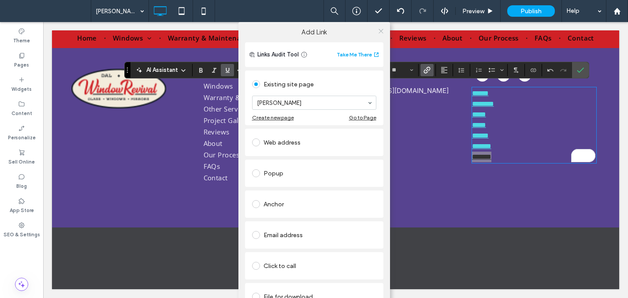
drag, startPoint x: 379, startPoint y: 29, endPoint x: 516, endPoint y: 47, distance: 138.6
click at [379, 29] on icon at bounding box center [381, 31] width 7 height 7
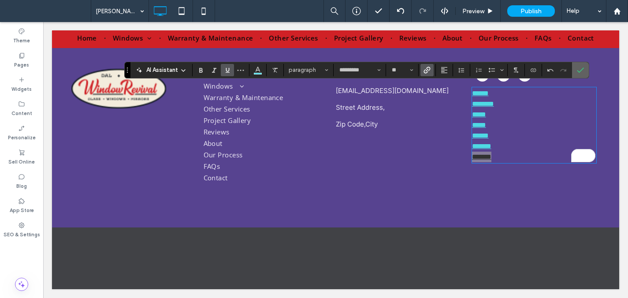
click at [585, 69] on label "Confirm" at bounding box center [580, 70] width 13 height 16
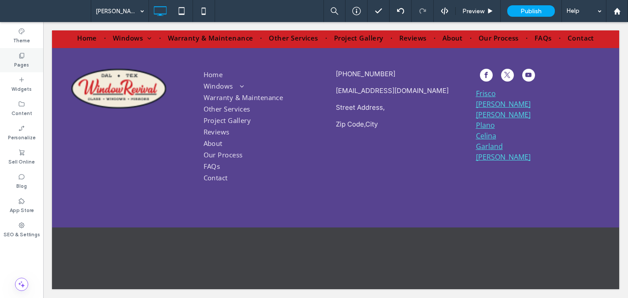
click at [23, 56] on icon at bounding box center [21, 55] width 7 height 7
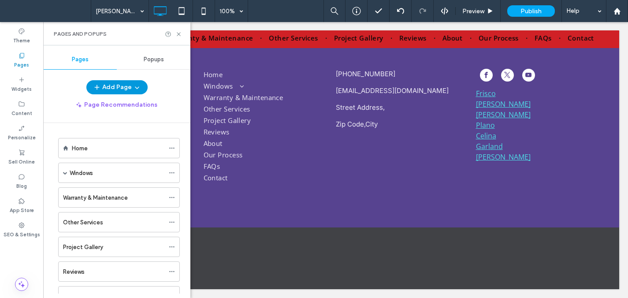
click at [122, 87] on button "Add Page" at bounding box center [116, 87] width 61 height 14
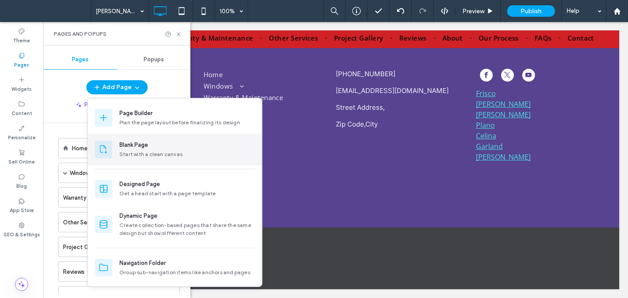
click at [148, 145] on div "Blank Page" at bounding box center [133, 145] width 29 height 9
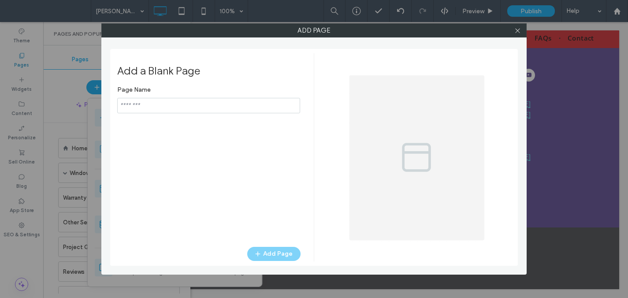
type input "**********"
drag, startPoint x: 171, startPoint y: 102, endPoint x: 117, endPoint y: 95, distance: 53.8
click at [120, 98] on input "notEmpty" at bounding box center [208, 105] width 183 height 15
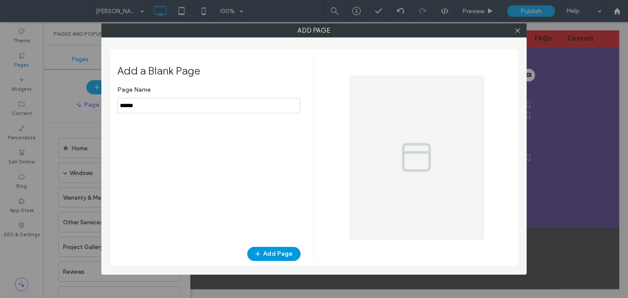
type input "******"
click at [282, 256] on button "Add Page" at bounding box center [273, 254] width 53 height 14
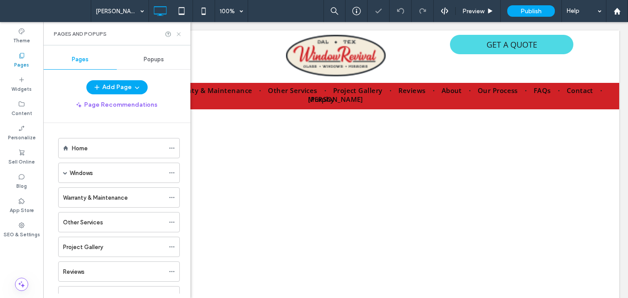
drag, startPoint x: 178, startPoint y: 33, endPoint x: 135, endPoint y: 11, distance: 48.5
click at [178, 33] on icon at bounding box center [178, 34] width 7 height 7
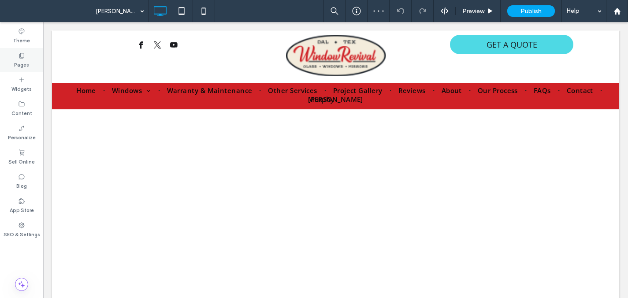
click at [27, 61] on label "Pages" at bounding box center [21, 64] width 15 height 10
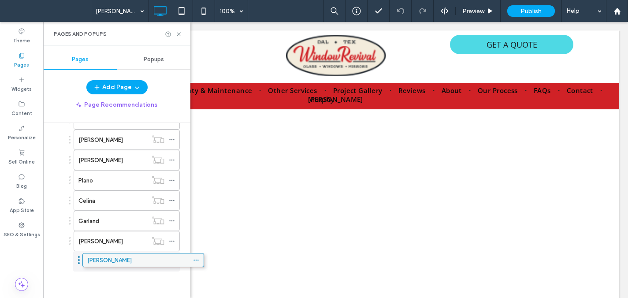
scroll to position [271, 0]
drag, startPoint x: 125, startPoint y: 259, endPoint x: 151, endPoint y: 260, distance: 26.0
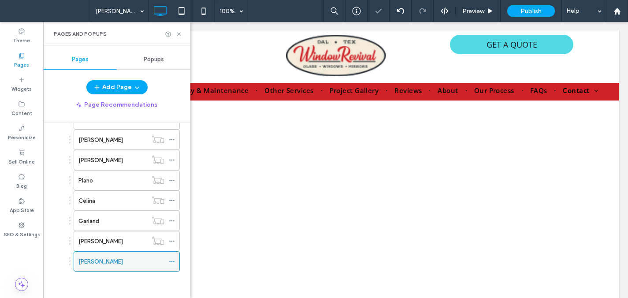
click at [174, 260] on icon at bounding box center [172, 261] width 6 height 6
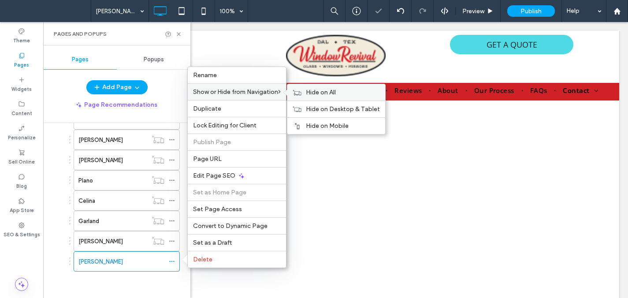
click at [319, 93] on span "Hide on All" at bounding box center [321, 92] width 30 height 7
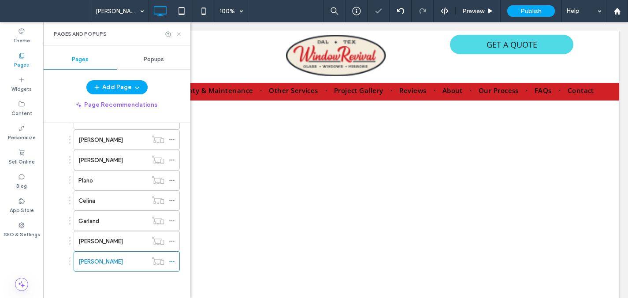
drag, startPoint x: 179, startPoint y: 34, endPoint x: 136, endPoint y: 12, distance: 48.5
click at [179, 34] on icon at bounding box center [178, 34] width 7 height 7
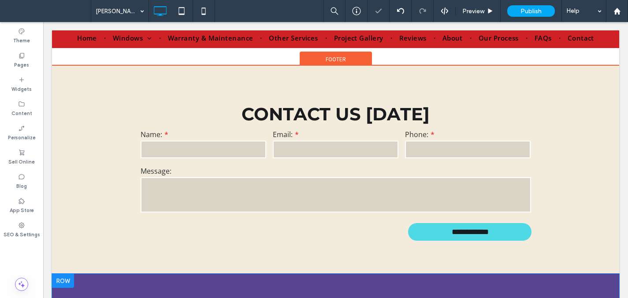
scroll to position [513, 0]
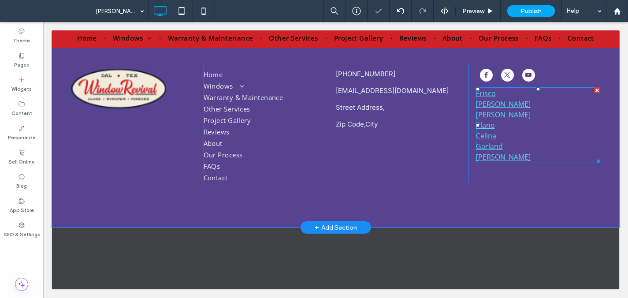
click at [491, 147] on link "Garland" at bounding box center [489, 146] width 27 height 10
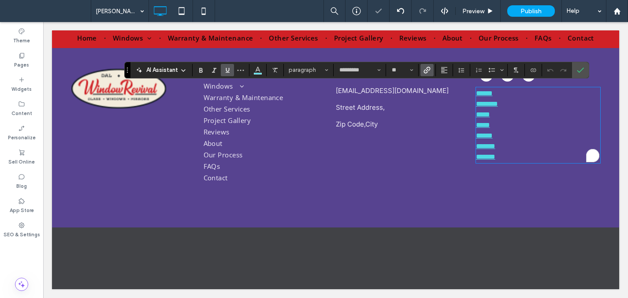
click at [508, 152] on p "*******" at bounding box center [538, 157] width 124 height 11
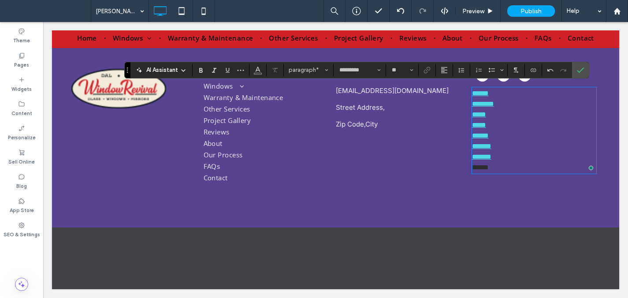
drag, startPoint x: 499, startPoint y: 165, endPoint x: 468, endPoint y: 159, distance: 31.8
click at [468, 164] on div "****** ******** ***** ***** ****** ******* ******* ﻿ * ***** Click To Paste" at bounding box center [534, 123] width 132 height 120
drag, startPoint x: 478, startPoint y: 165, endPoint x: 501, endPoint y: 168, distance: 23.6
click at [501, 168] on p "******" at bounding box center [533, 167] width 123 height 11
click at [433, 70] on label "Link" at bounding box center [426, 70] width 13 height 12
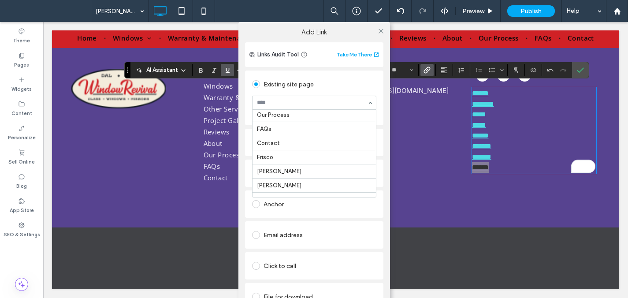
scroll to position [261, 0]
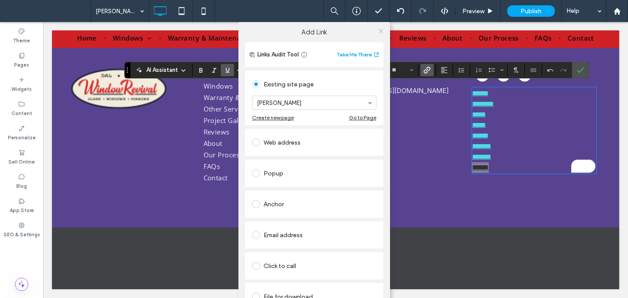
click at [380, 31] on icon at bounding box center [381, 31] width 7 height 7
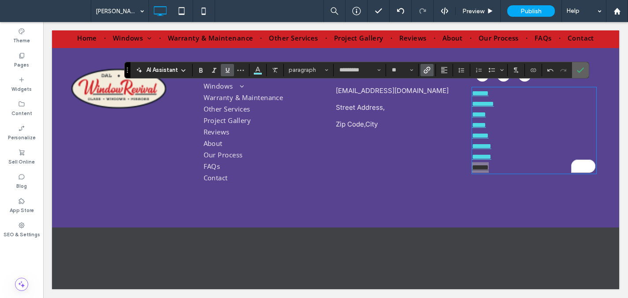
drag, startPoint x: 582, startPoint y: 69, endPoint x: 534, endPoint y: 59, distance: 48.1
click at [582, 69] on use "Confirm" at bounding box center [580, 69] width 7 height 5
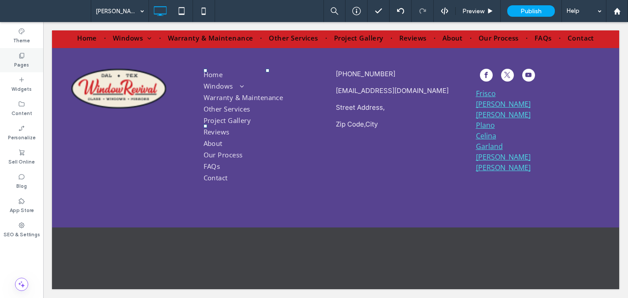
click at [21, 59] on label "Pages" at bounding box center [21, 64] width 15 height 10
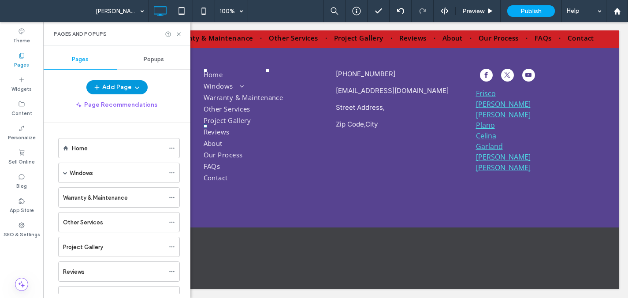
click at [142, 88] on button "Add Page" at bounding box center [116, 87] width 61 height 14
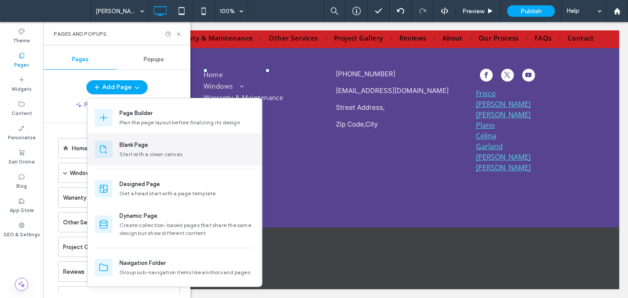
click at [148, 146] on div "Blank Page" at bounding box center [133, 145] width 29 height 9
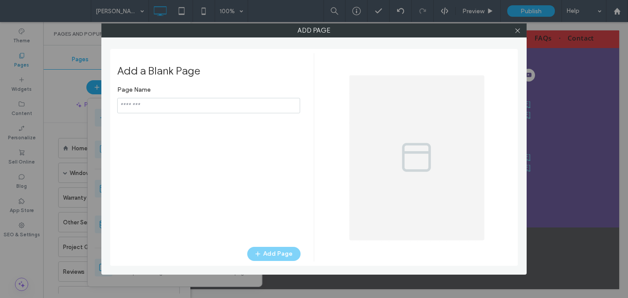
type input "**********"
drag, startPoint x: 252, startPoint y: 108, endPoint x: 94, endPoint y: 91, distance: 158.1
click at [94, 91] on div "Add Page Add a Blank Page Page Name Add Page" at bounding box center [314, 149] width 628 height 298
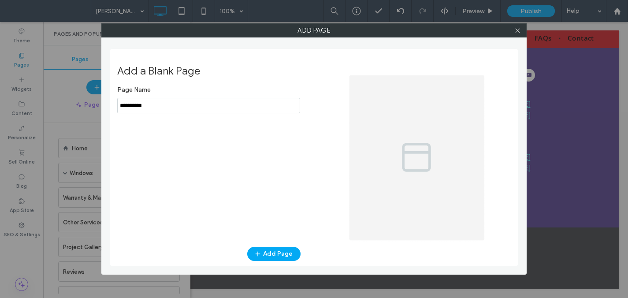
type input "**********"
click at [264, 246] on div "Add a Blank Page Page Name Add Page" at bounding box center [215, 157] width 197 height 208
click at [268, 250] on button "Add Page" at bounding box center [273, 254] width 53 height 14
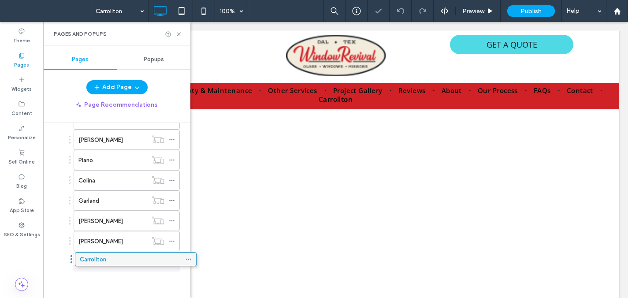
scroll to position [291, 0]
drag, startPoint x: 139, startPoint y: 260, endPoint x: 163, endPoint y: 260, distance: 24.2
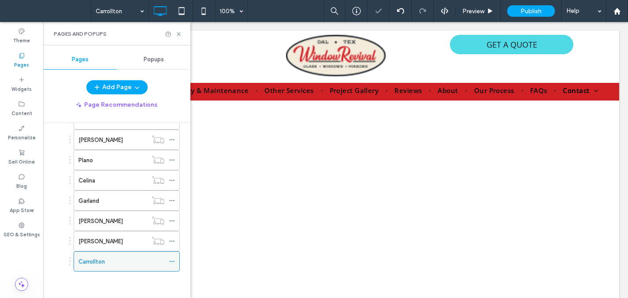
click at [170, 261] on use at bounding box center [171, 261] width 5 height 1
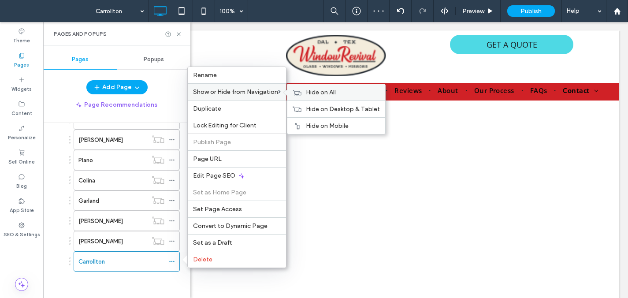
click at [307, 92] on div "Hide on All" at bounding box center [336, 92] width 98 height 16
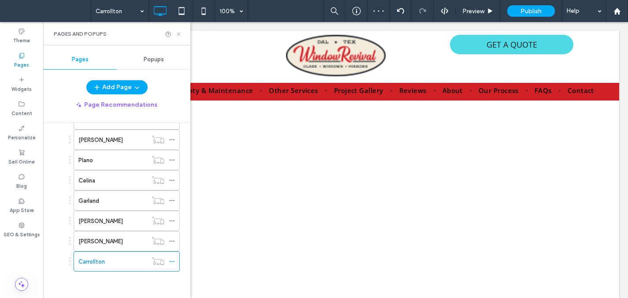
drag, startPoint x: 178, startPoint y: 33, endPoint x: 318, endPoint y: 128, distance: 168.6
click at [178, 33] on icon at bounding box center [178, 34] width 7 height 7
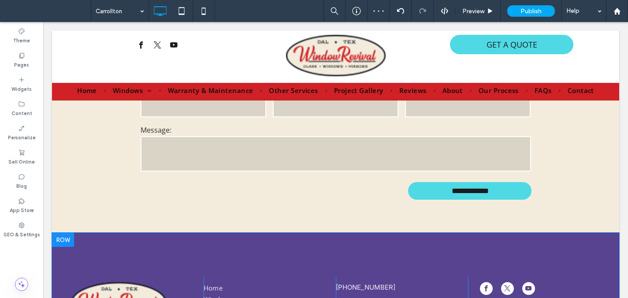
scroll to position [513, 0]
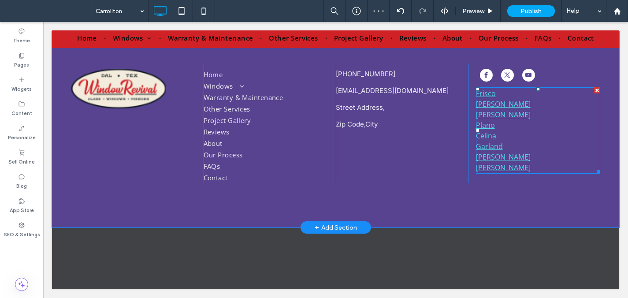
click at [523, 154] on p "Melissa" at bounding box center [538, 157] width 124 height 11
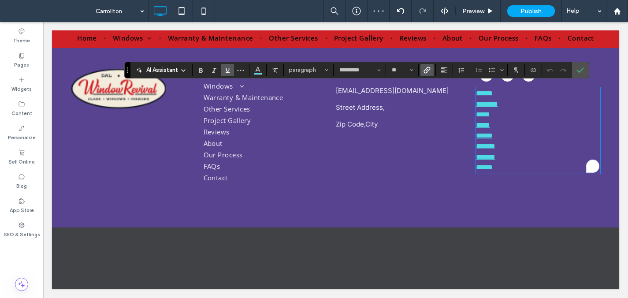
click at [515, 166] on p "******" at bounding box center [538, 167] width 124 height 11
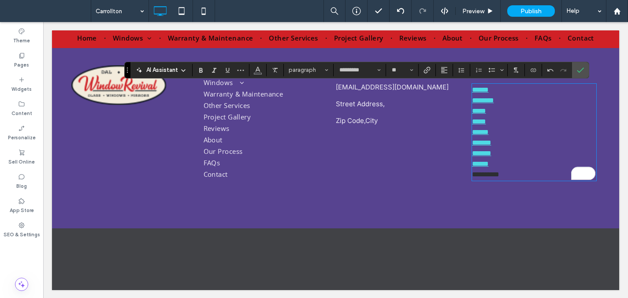
drag, startPoint x: 514, startPoint y: 178, endPoint x: 467, endPoint y: 176, distance: 46.7
click at [468, 176] on div "**********" at bounding box center [534, 122] width 132 height 124
drag, startPoint x: 500, startPoint y: 178, endPoint x: 454, endPoint y: 176, distance: 45.9
click at [454, 176] on div "**********" at bounding box center [335, 122] width 529 height 124
click at [429, 70] on use "Link" at bounding box center [426, 70] width 7 height 7
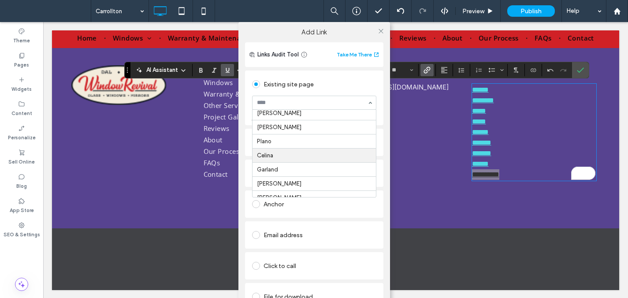
scroll to position [276, 0]
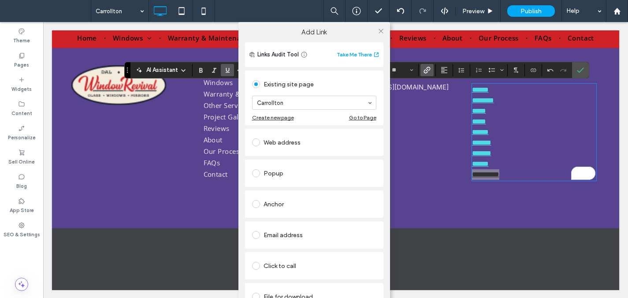
click at [380, 32] on icon at bounding box center [381, 31] width 7 height 7
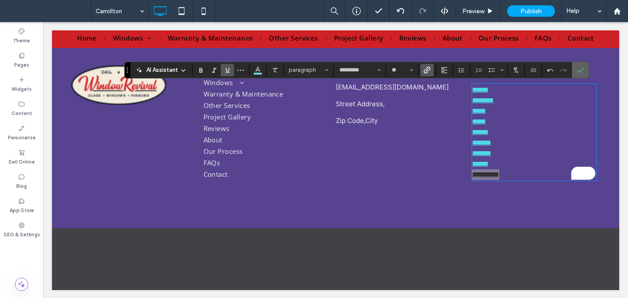
drag, startPoint x: 578, startPoint y: 70, endPoint x: 575, endPoint y: 75, distance: 5.5
click at [578, 70] on use "Confirm" at bounding box center [580, 69] width 7 height 5
click at [575, 70] on label "Confirm" at bounding box center [580, 70] width 13 height 16
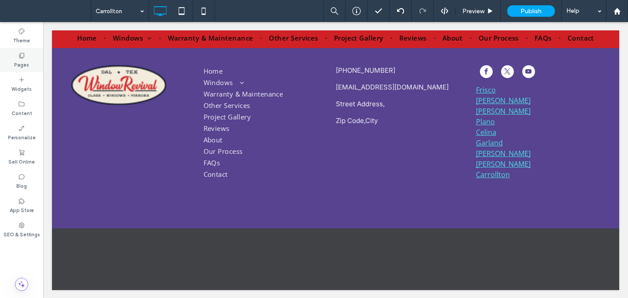
click at [20, 56] on use at bounding box center [21, 55] width 5 height 5
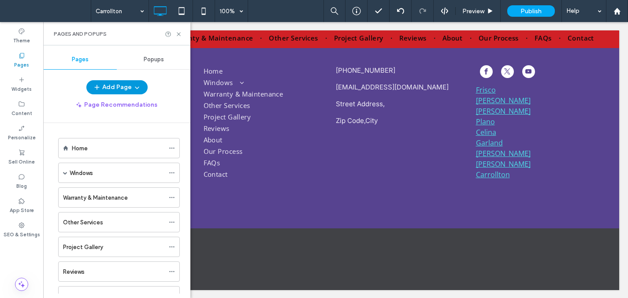
click at [117, 87] on button "Add Page" at bounding box center [116, 87] width 61 height 14
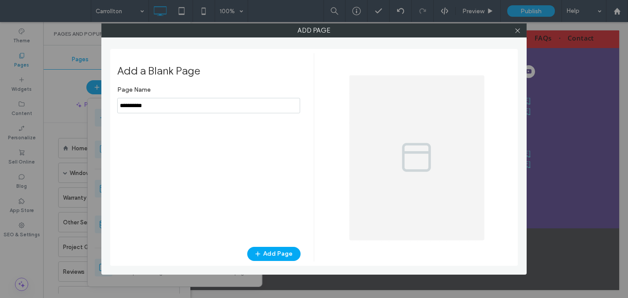
drag, startPoint x: 160, startPoint y: 106, endPoint x: 112, endPoint y: 101, distance: 48.3
click at [111, 101] on div "Add a Blank Page Page Name Add Page" at bounding box center [314, 157] width 408 height 217
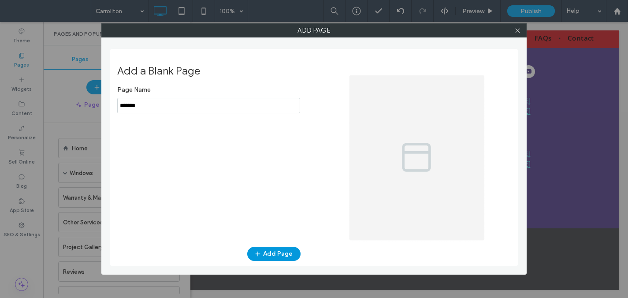
type input "*******"
drag, startPoint x: 282, startPoint y: 253, endPoint x: 286, endPoint y: 242, distance: 12.0
click at [282, 253] on button "Add Page" at bounding box center [273, 254] width 53 height 14
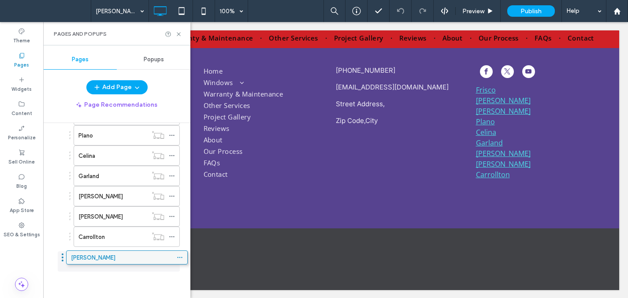
scroll to position [312, 0]
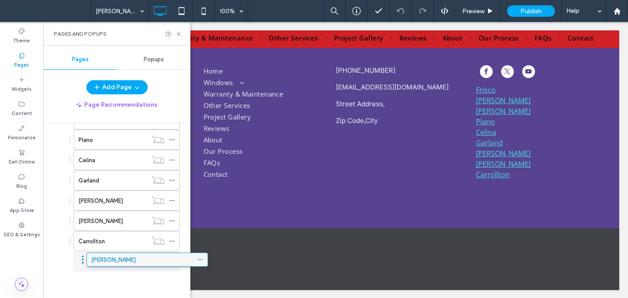
drag, startPoint x: 158, startPoint y: 260, endPoint x: 179, endPoint y: 263, distance: 21.7
click at [171, 260] on icon at bounding box center [172, 261] width 6 height 6
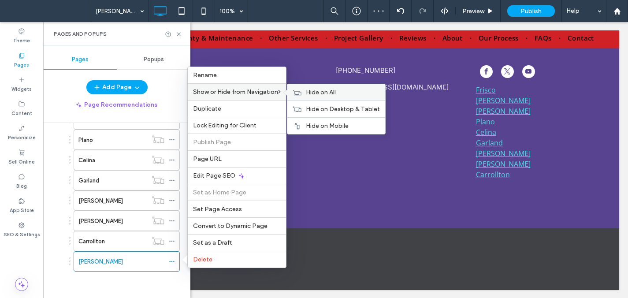
click at [310, 94] on span "Hide on All" at bounding box center [321, 92] width 30 height 7
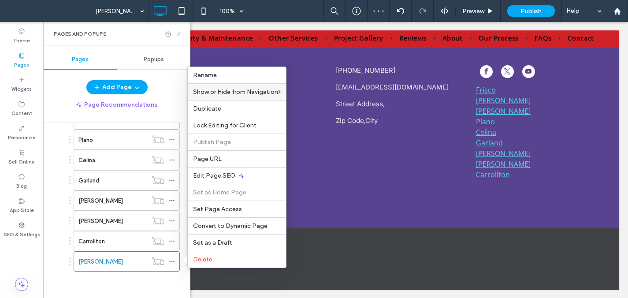
click at [180, 33] on icon at bounding box center [178, 34] width 7 height 7
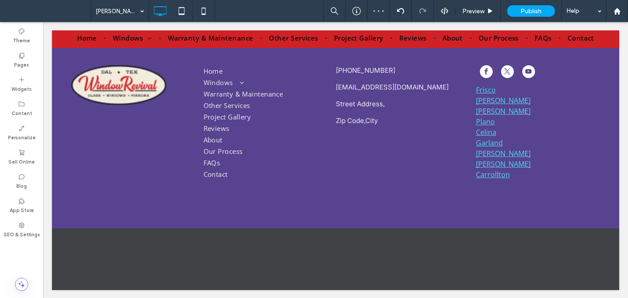
type input "*********"
type input "**"
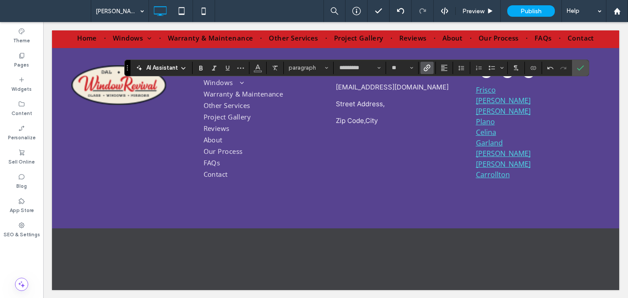
click at [425, 64] on span "Link" at bounding box center [425, 68] width 4 height 12
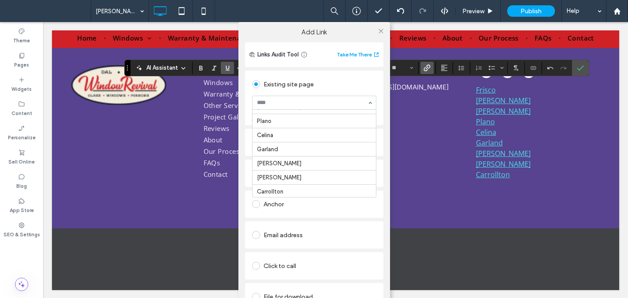
scroll to position [290, 0]
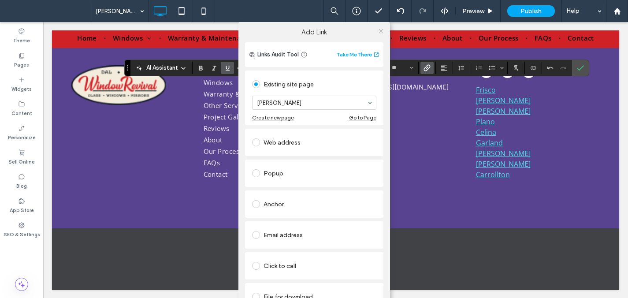
click at [380, 29] on icon at bounding box center [381, 31] width 7 height 7
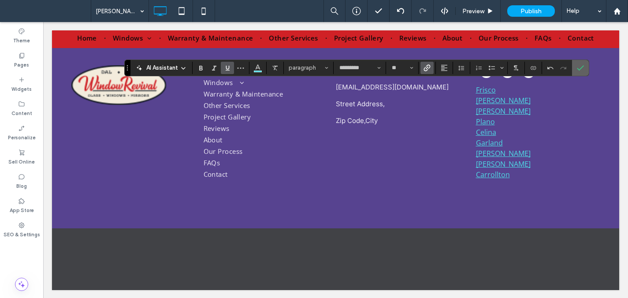
click at [584, 68] on label "Confirm" at bounding box center [580, 68] width 13 height 16
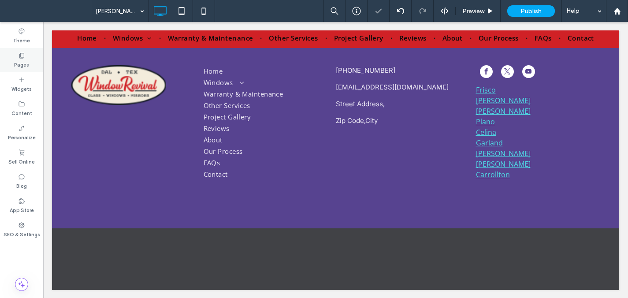
click at [29, 61] on div "Pages" at bounding box center [21, 60] width 43 height 24
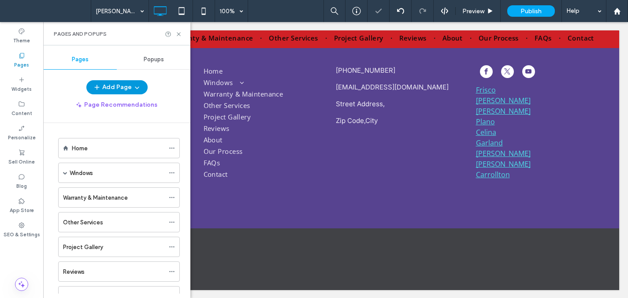
click at [119, 93] on button "Add Page" at bounding box center [116, 87] width 61 height 14
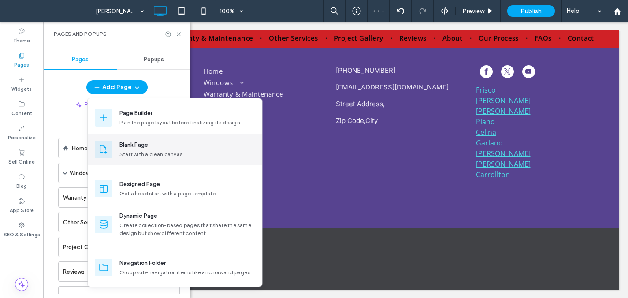
click at [126, 147] on div "Blank Page" at bounding box center [133, 145] width 29 height 9
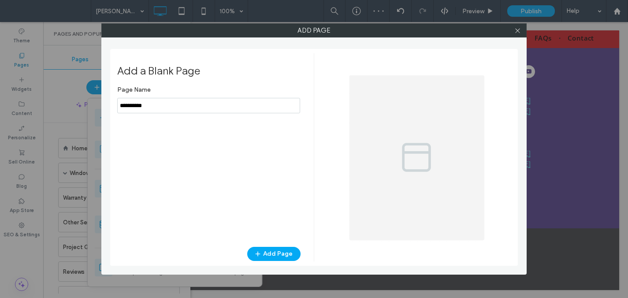
drag, startPoint x: 211, startPoint y: 104, endPoint x: 151, endPoint y: 100, distance: 60.0
click at [152, 101] on input "notEmpty" at bounding box center [208, 105] width 183 height 15
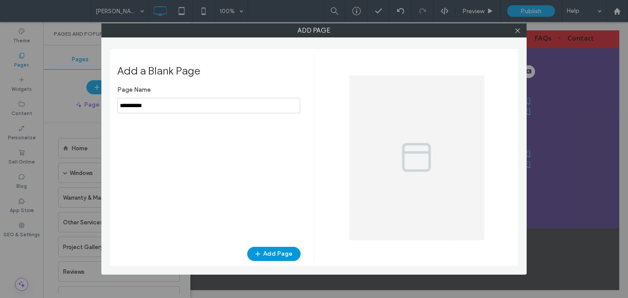
type input "**********"
click at [294, 254] on button "Add Page" at bounding box center [273, 254] width 53 height 14
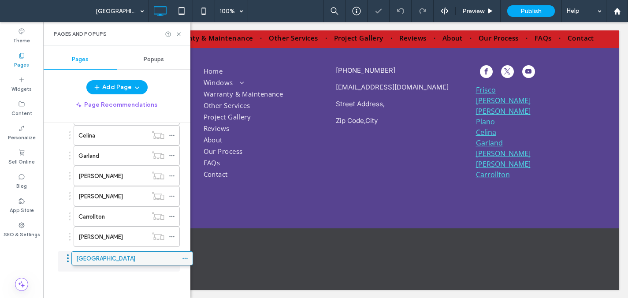
scroll to position [332, 0]
drag, startPoint x: 135, startPoint y: 259, endPoint x: 148, endPoint y: 257, distance: 13.3
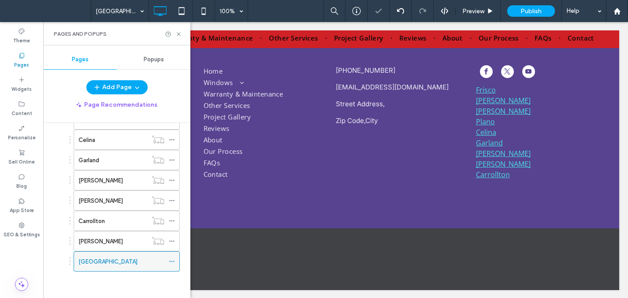
click at [171, 261] on use at bounding box center [171, 261] width 5 height 1
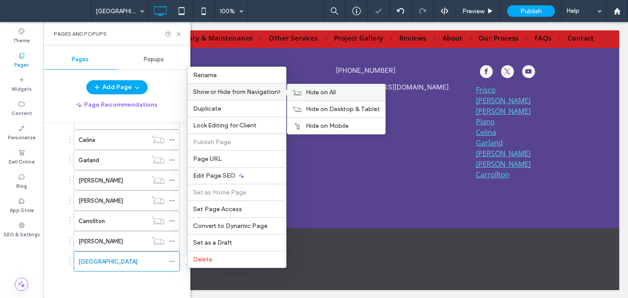
click at [325, 89] on span "Hide on All" at bounding box center [321, 92] width 30 height 7
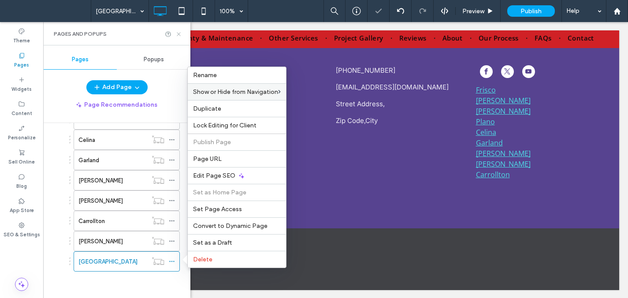
click at [178, 32] on icon at bounding box center [178, 34] width 7 height 7
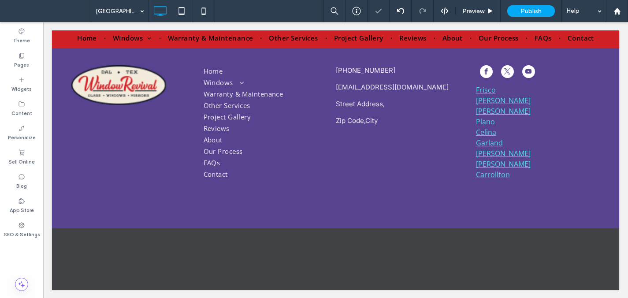
type input "*********"
type input "**"
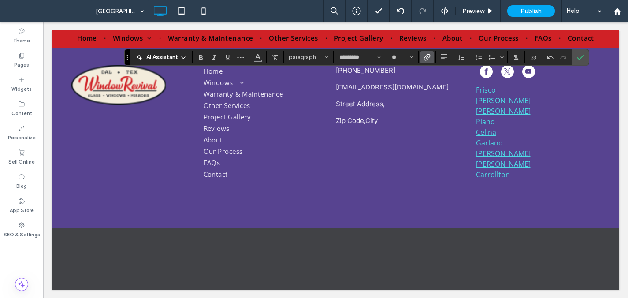
click at [430, 60] on icon "Link" at bounding box center [426, 57] width 7 height 7
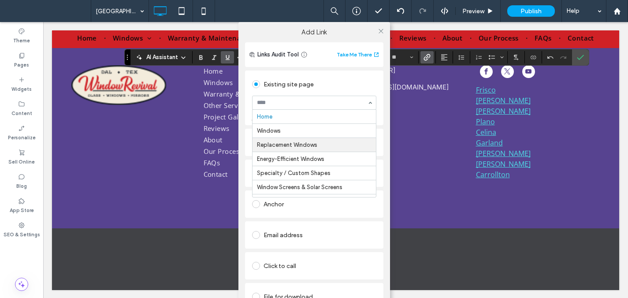
scroll to position [305, 0]
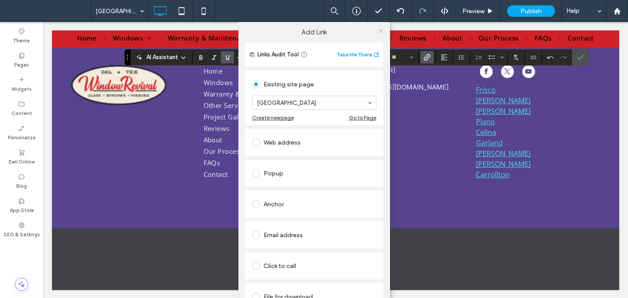
click at [378, 32] on icon at bounding box center [381, 31] width 7 height 7
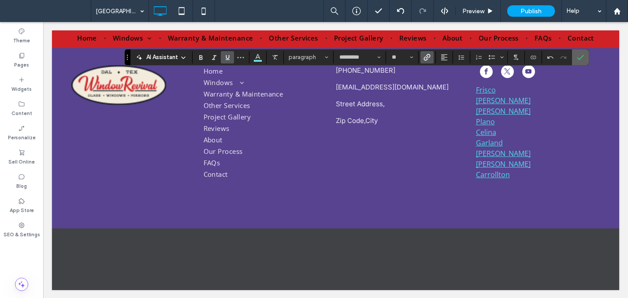
click at [577, 56] on icon "Confirm" at bounding box center [580, 57] width 7 height 7
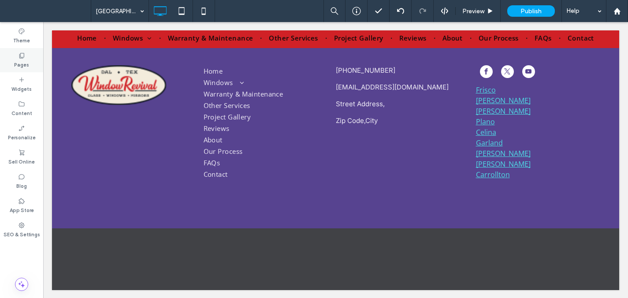
click at [21, 59] on label "Pages" at bounding box center [21, 64] width 15 height 10
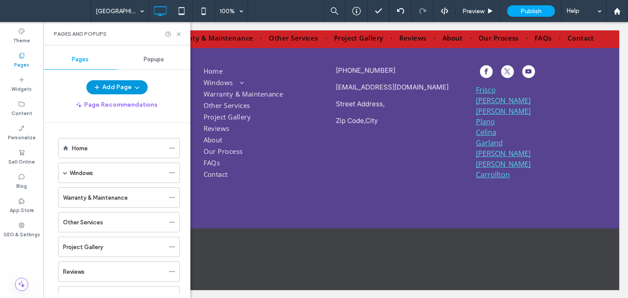
click at [132, 90] on span "button" at bounding box center [136, 87] width 9 height 13
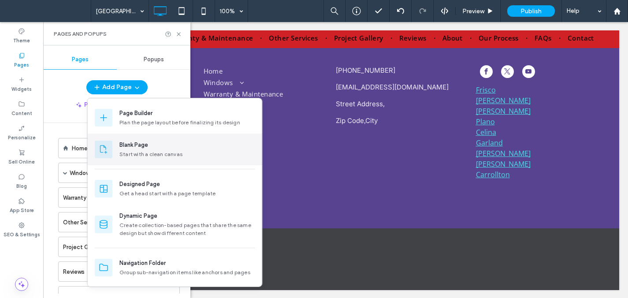
click at [133, 151] on div "Start with a clean canvas" at bounding box center [187, 154] width 136 height 8
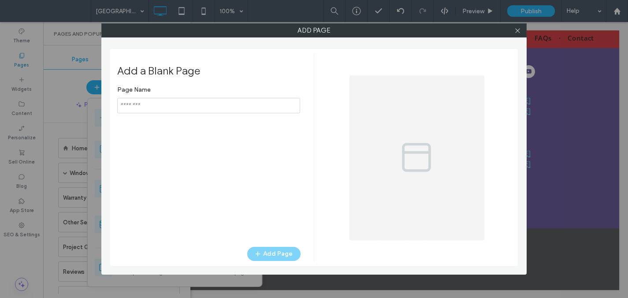
type input "**********"
drag, startPoint x: 161, startPoint y: 104, endPoint x: 111, endPoint y: 98, distance: 49.7
click at [113, 99] on div "Add a Blank Page Page Name Add Page" at bounding box center [314, 157] width 408 height 217
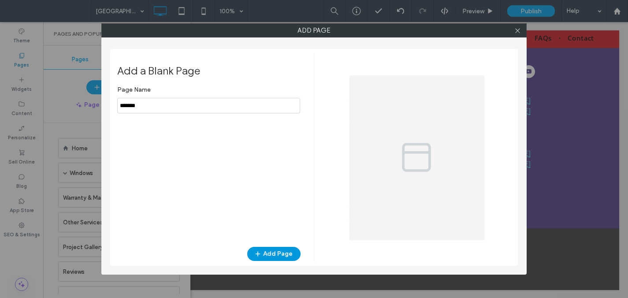
type input "*******"
click at [271, 257] on button "Add Page" at bounding box center [273, 254] width 53 height 14
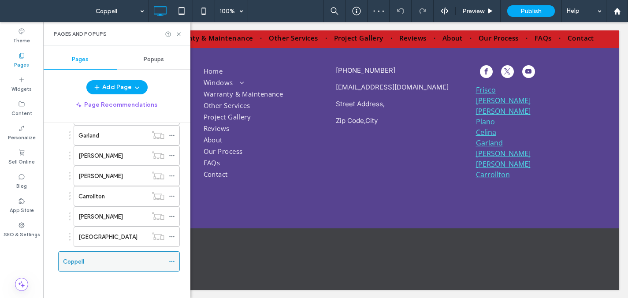
scroll to position [352, 0]
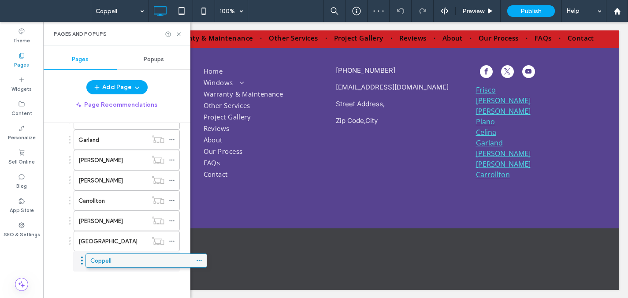
drag, startPoint x: 116, startPoint y: 258, endPoint x: 143, endPoint y: 260, distance: 27.0
click at [170, 260] on icon at bounding box center [172, 261] width 6 height 6
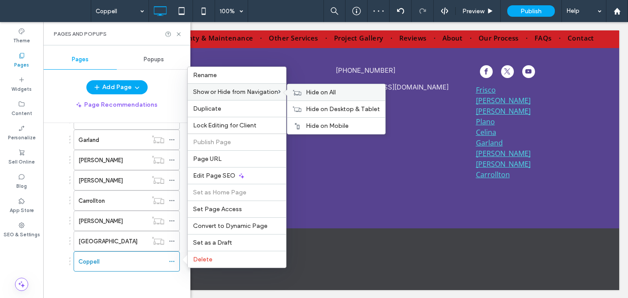
click at [330, 97] on div "Hide on All" at bounding box center [336, 92] width 98 height 16
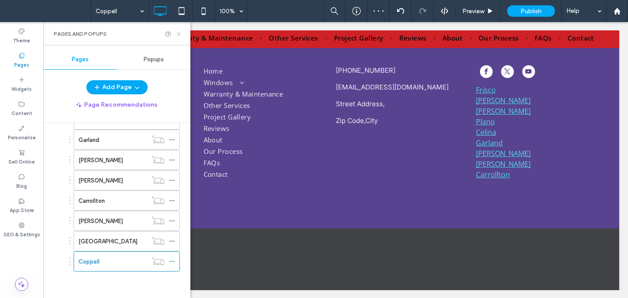
click at [178, 31] on icon at bounding box center [178, 34] width 7 height 7
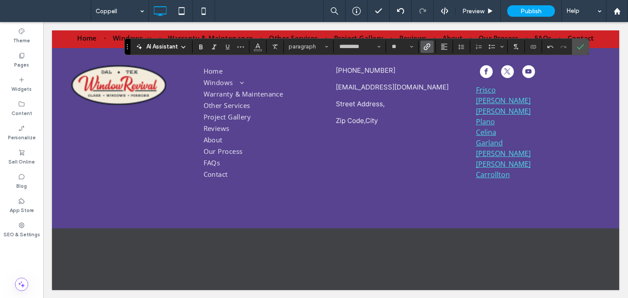
drag, startPoint x: 419, startPoint y: 48, endPoint x: 425, endPoint y: 48, distance: 6.6
click at [421, 48] on section at bounding box center [427, 47] width 17 height 12
click at [426, 47] on use "Link" at bounding box center [426, 46] width 7 height 7
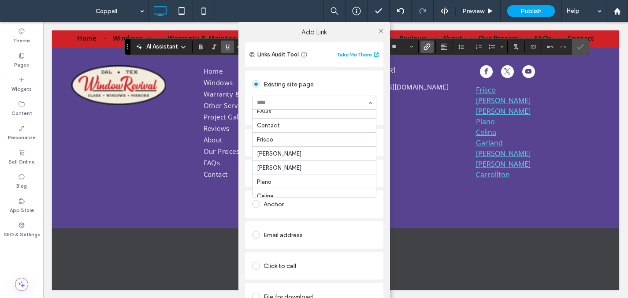
scroll to position [319, 0]
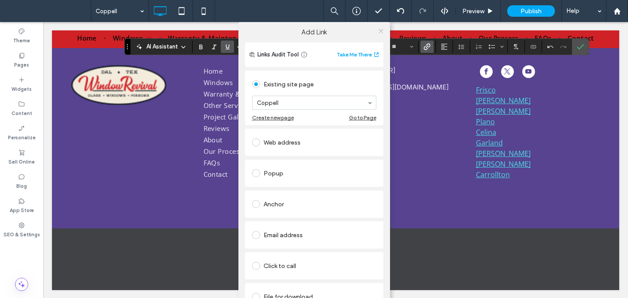
click at [378, 29] on icon at bounding box center [381, 31] width 7 height 7
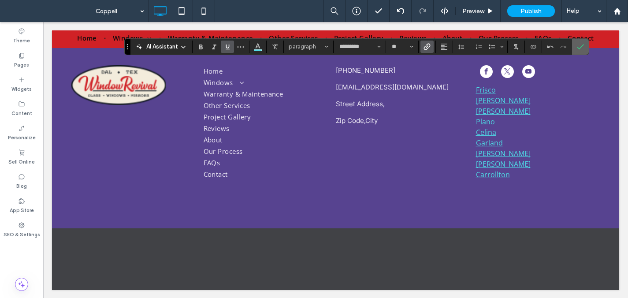
click at [578, 45] on icon "Confirm" at bounding box center [580, 46] width 7 height 7
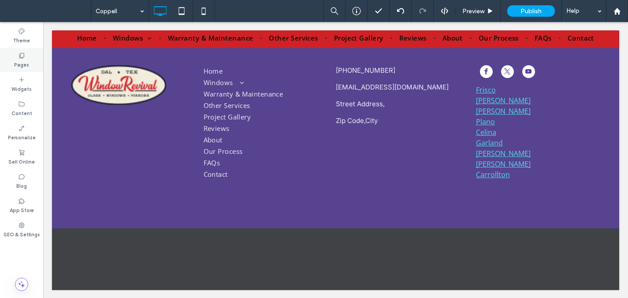
click at [26, 59] on label "Pages" at bounding box center [21, 64] width 15 height 10
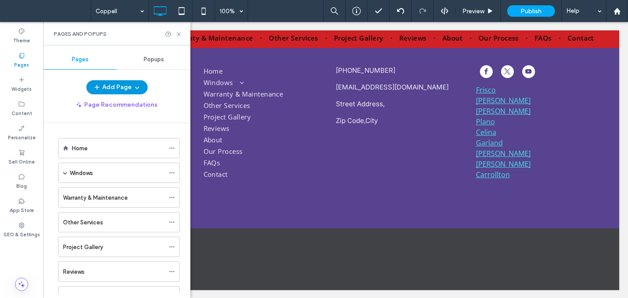
click at [110, 93] on button "Add Page" at bounding box center [116, 87] width 61 height 14
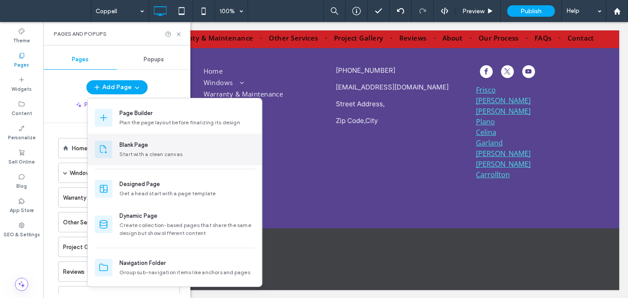
click at [126, 147] on div "Blank Page" at bounding box center [133, 145] width 29 height 9
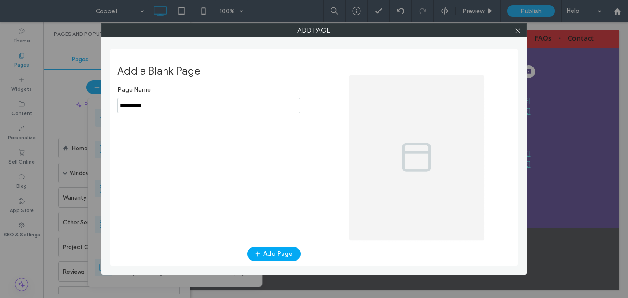
drag, startPoint x: 197, startPoint y: 108, endPoint x: 123, endPoint y: 104, distance: 73.7
click at [123, 104] on input "notEmpty" at bounding box center [208, 105] width 183 height 15
type input "*"
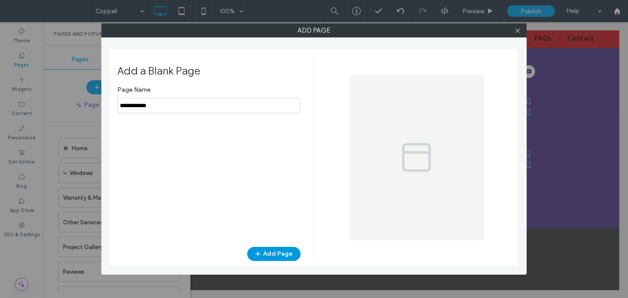
type input "**********"
drag, startPoint x: 281, startPoint y: 251, endPoint x: 267, endPoint y: 243, distance: 16.0
click at [281, 251] on button "Add Page" at bounding box center [273, 254] width 53 height 14
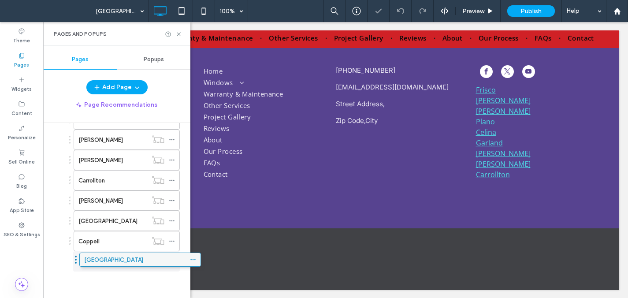
scroll to position [372, 0]
drag, startPoint x: 110, startPoint y: 263, endPoint x: 126, endPoint y: 264, distance: 15.4
click at [172, 260] on icon at bounding box center [172, 261] width 6 height 6
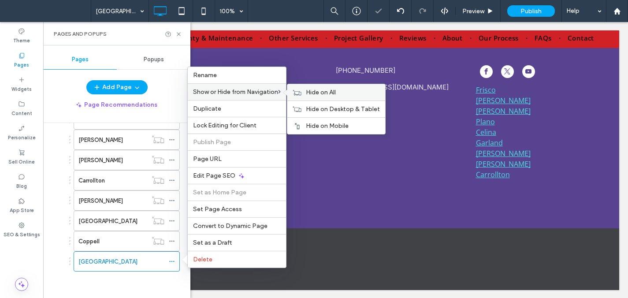
click at [319, 95] on span "Hide on All" at bounding box center [321, 92] width 30 height 7
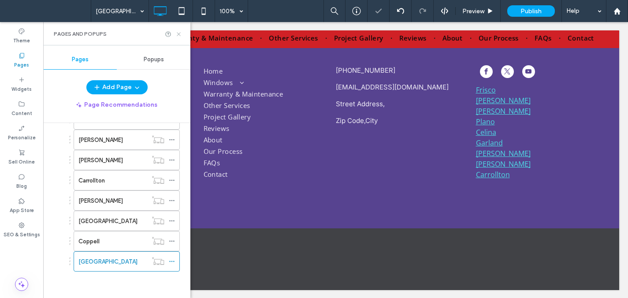
click at [181, 34] on icon at bounding box center [178, 34] width 7 height 7
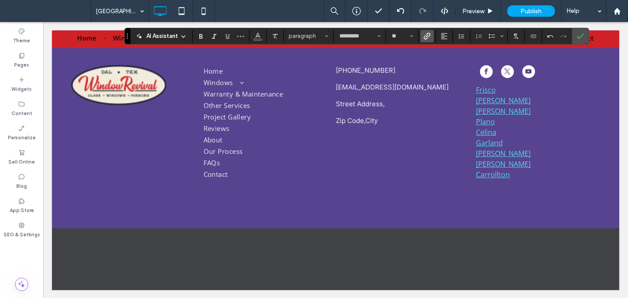
click at [430, 33] on label "Link" at bounding box center [426, 36] width 13 height 12
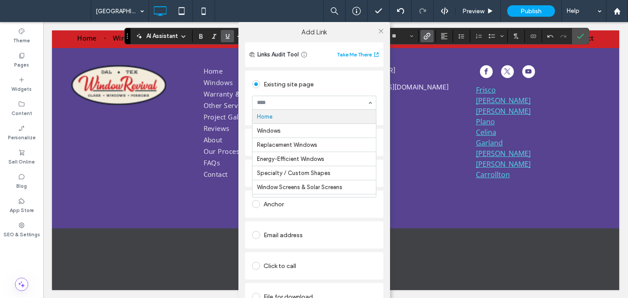
drag, startPoint x: 338, startPoint y: 97, endPoint x: 334, endPoint y: 115, distance: 18.7
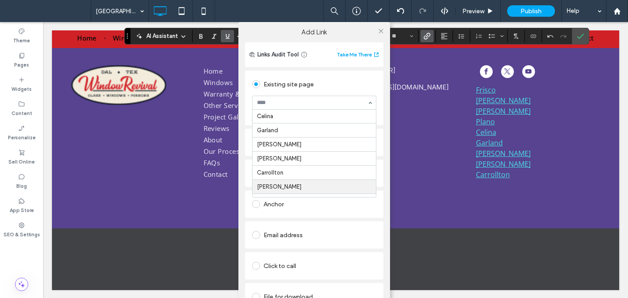
scroll to position [334, 0]
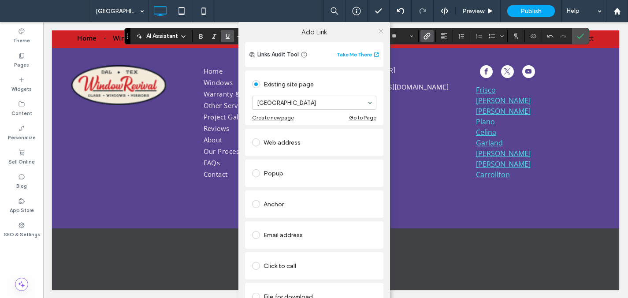
click at [378, 33] on icon at bounding box center [381, 31] width 7 height 7
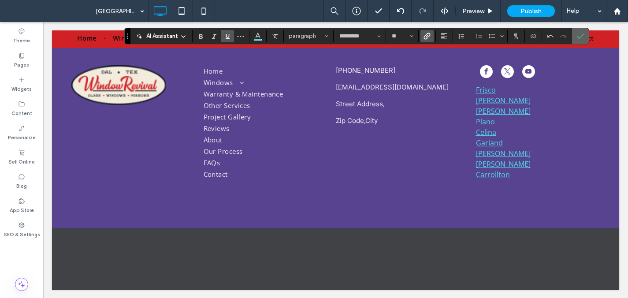
click at [580, 38] on icon "Confirm" at bounding box center [580, 36] width 7 height 7
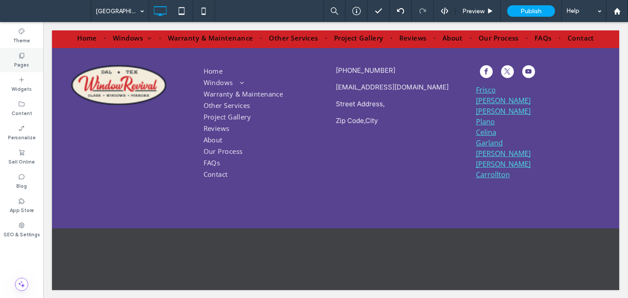
drag, startPoint x: 18, startPoint y: 51, endPoint x: 41, endPoint y: 77, distance: 34.4
click at [18, 51] on div "Pages" at bounding box center [21, 60] width 43 height 24
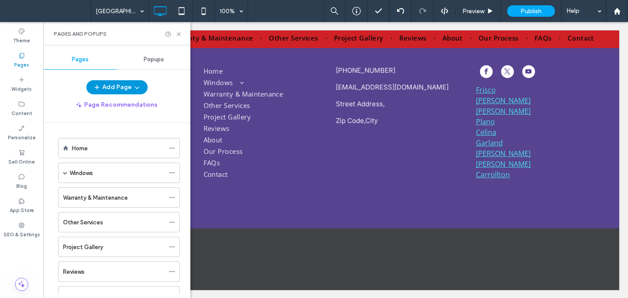
drag, startPoint x: 115, startPoint y: 85, endPoint x: 115, endPoint y: 94, distance: 9.3
click at [115, 85] on button "Add Page" at bounding box center [116, 87] width 61 height 14
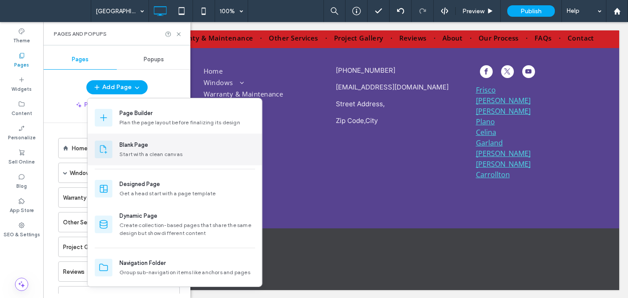
click at [126, 146] on div "Blank Page" at bounding box center [133, 145] width 29 height 9
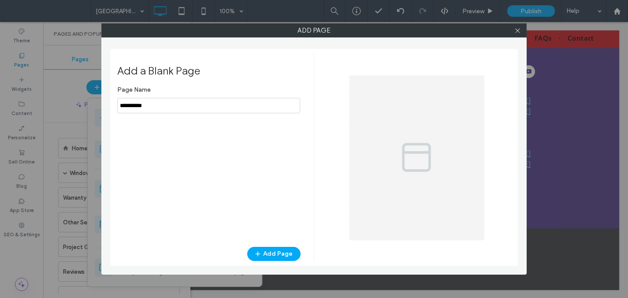
drag, startPoint x: 203, startPoint y: 108, endPoint x: 125, endPoint y: 96, distance: 79.0
click at [126, 98] on input "notEmpty" at bounding box center [208, 105] width 183 height 15
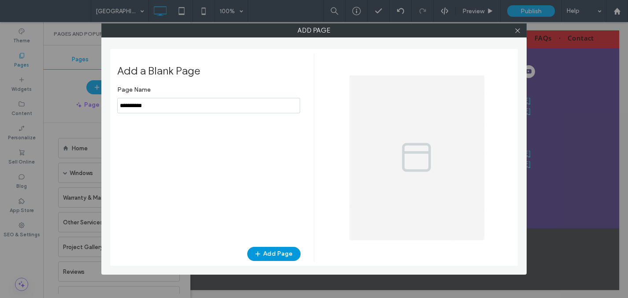
type input "**********"
drag, startPoint x: 276, startPoint y: 252, endPoint x: 271, endPoint y: 251, distance: 4.9
click at [276, 252] on button "Add Page" at bounding box center [273, 254] width 53 height 14
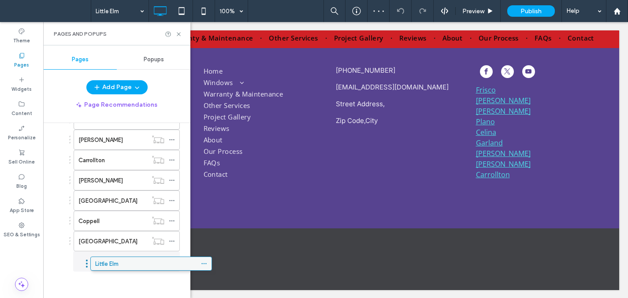
scroll to position [393, 0]
drag, startPoint x: 100, startPoint y: 264, endPoint x: 133, endPoint y: 269, distance: 33.5
click at [171, 259] on icon at bounding box center [172, 261] width 6 height 6
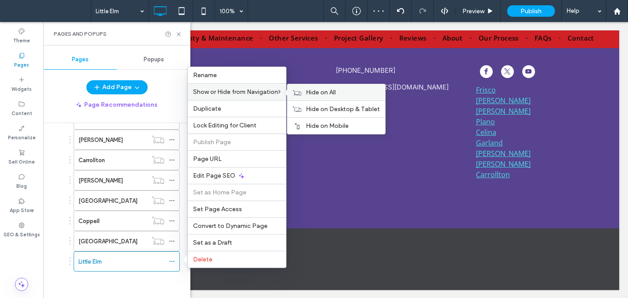
click at [300, 91] on icon at bounding box center [297, 92] width 9 height 6
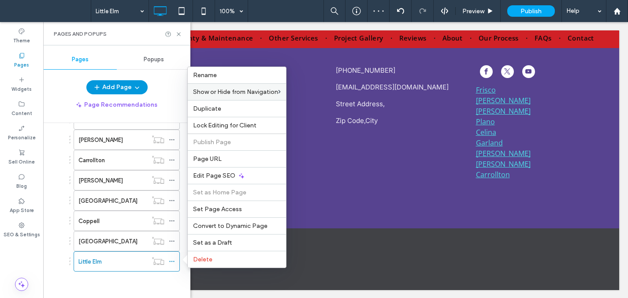
click at [126, 89] on button "Add Page" at bounding box center [116, 87] width 61 height 14
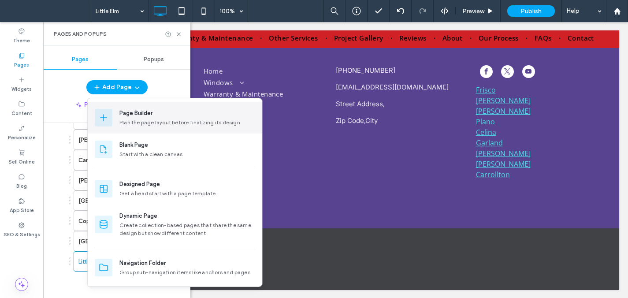
click at [132, 119] on div "Plan the page layout before finalizing its design" at bounding box center [187, 123] width 136 height 8
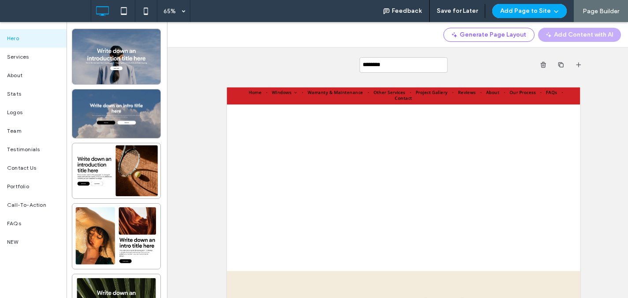
drag, startPoint x: 264, startPoint y: 62, endPoint x: 232, endPoint y: 59, distance: 31.8
click at [264, 62] on div "********" at bounding box center [403, 65] width 364 height 34
